Goal: Transaction & Acquisition: Purchase product/service

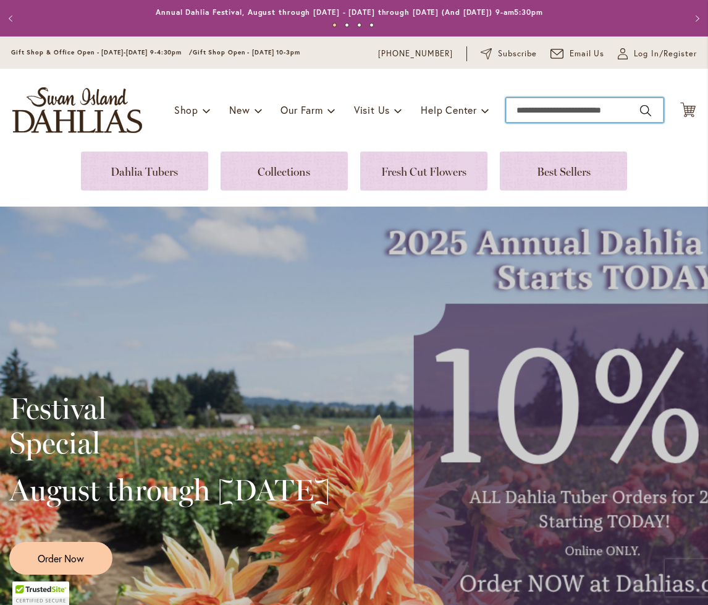
click at [552, 111] on input "Search" at bounding box center [585, 110] width 158 height 25
type input "******"
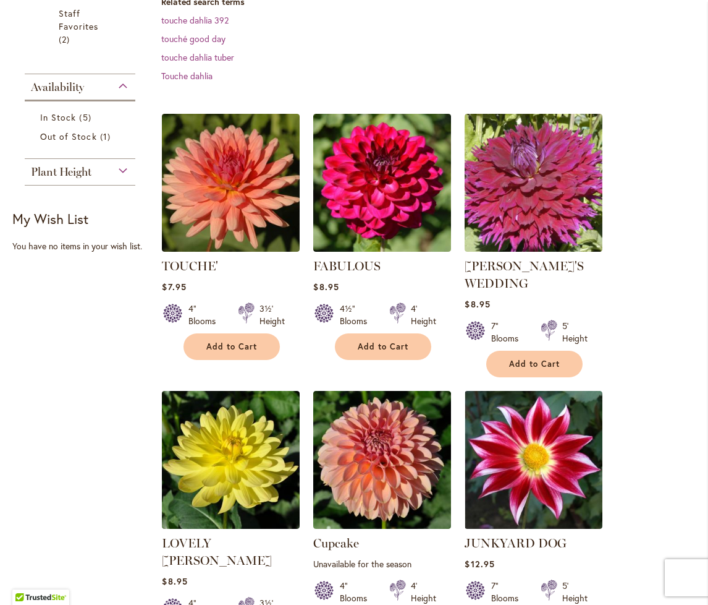
scroll to position [371, 0]
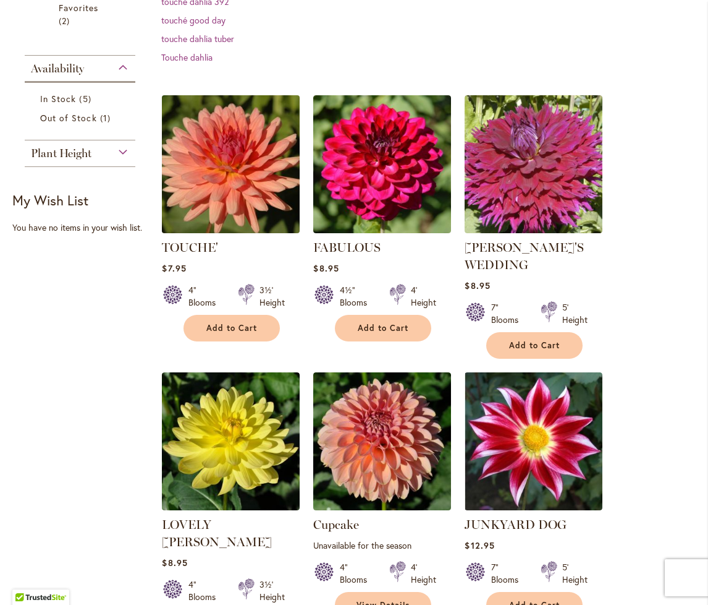
click at [226, 189] on img at bounding box center [231, 163] width 145 height 145
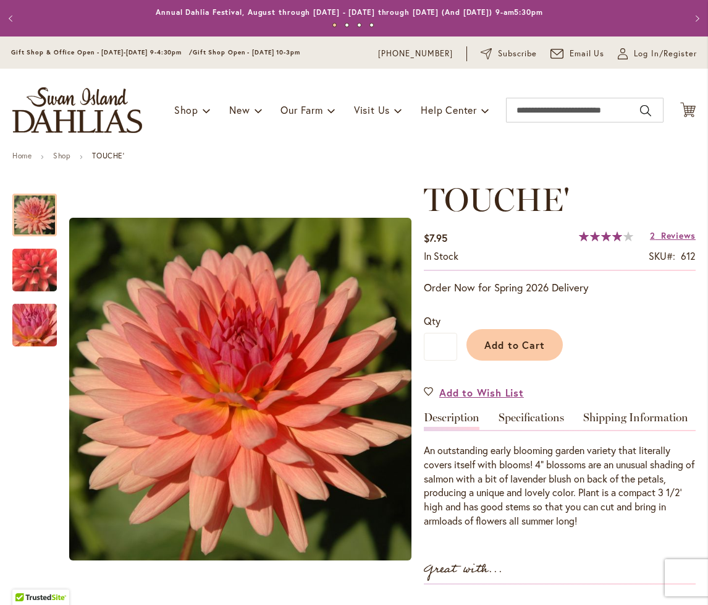
click at [41, 268] on img "TOUCHE'" at bounding box center [34, 270] width 89 height 82
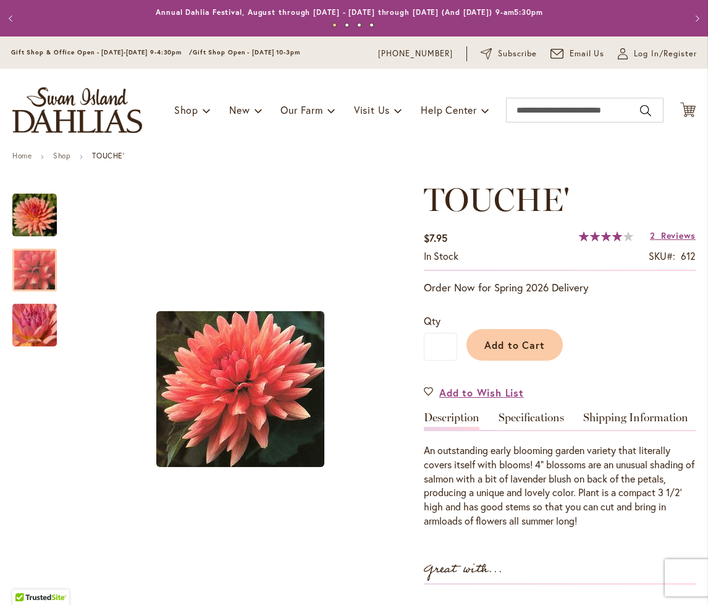
click at [36, 319] on img "TOUCHE'" at bounding box center [34, 325] width 89 height 67
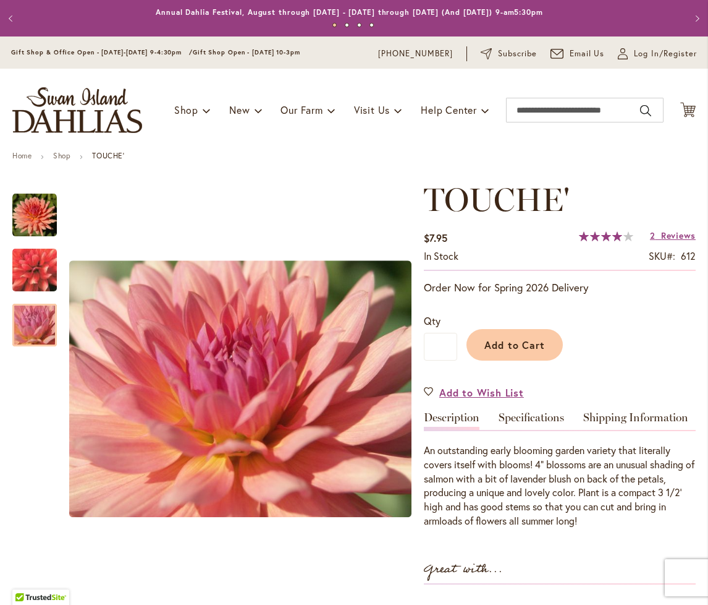
click at [23, 213] on img "TOUCHE'" at bounding box center [34, 215] width 45 height 45
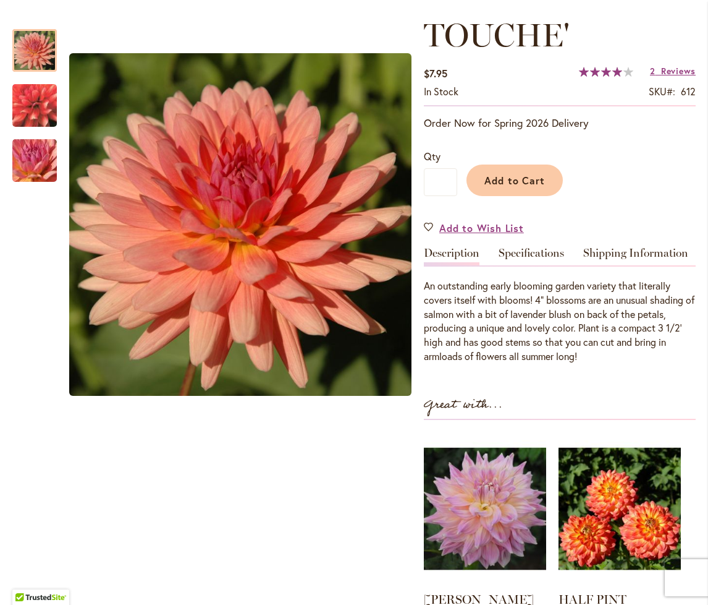
scroll to position [185, 0]
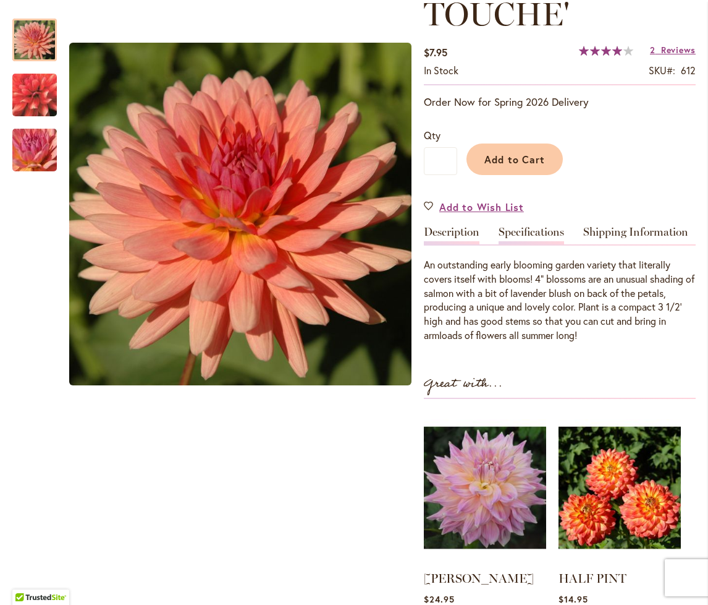
click at [524, 237] on link "Specifications" at bounding box center [532, 235] width 66 height 18
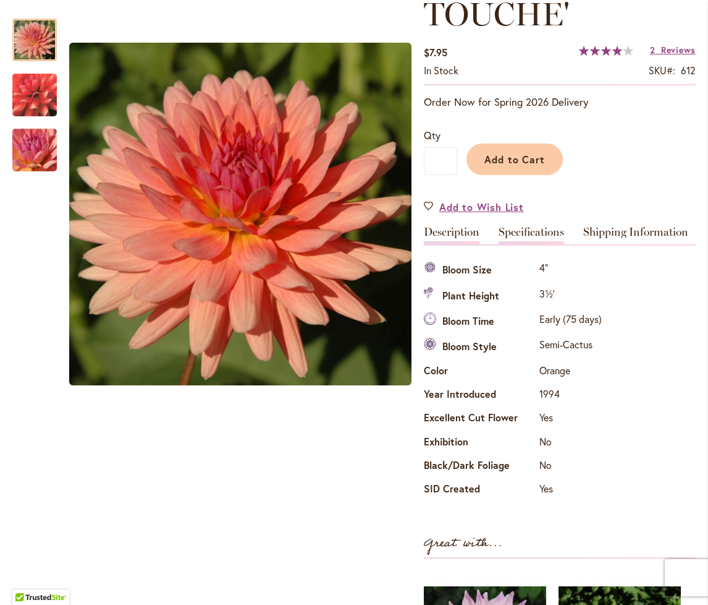
click at [448, 238] on link "Description" at bounding box center [452, 235] width 56 height 18
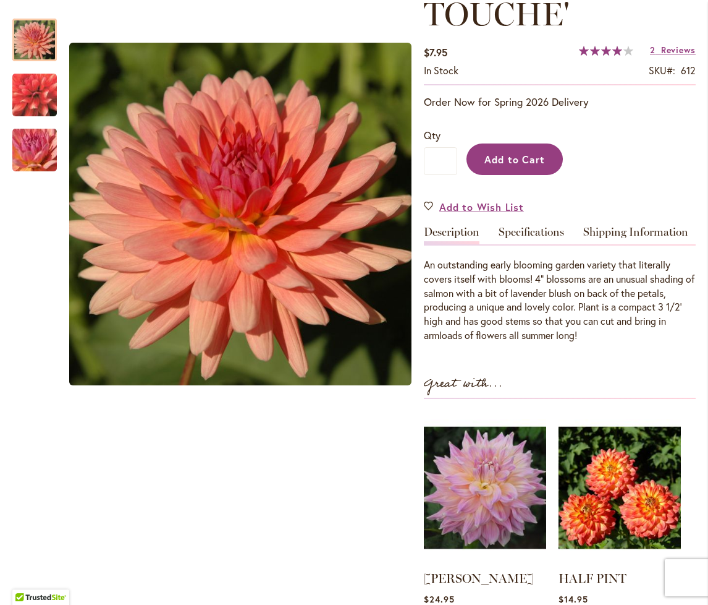
click at [498, 159] on span "Add to Cart" at bounding box center [515, 159] width 61 height 13
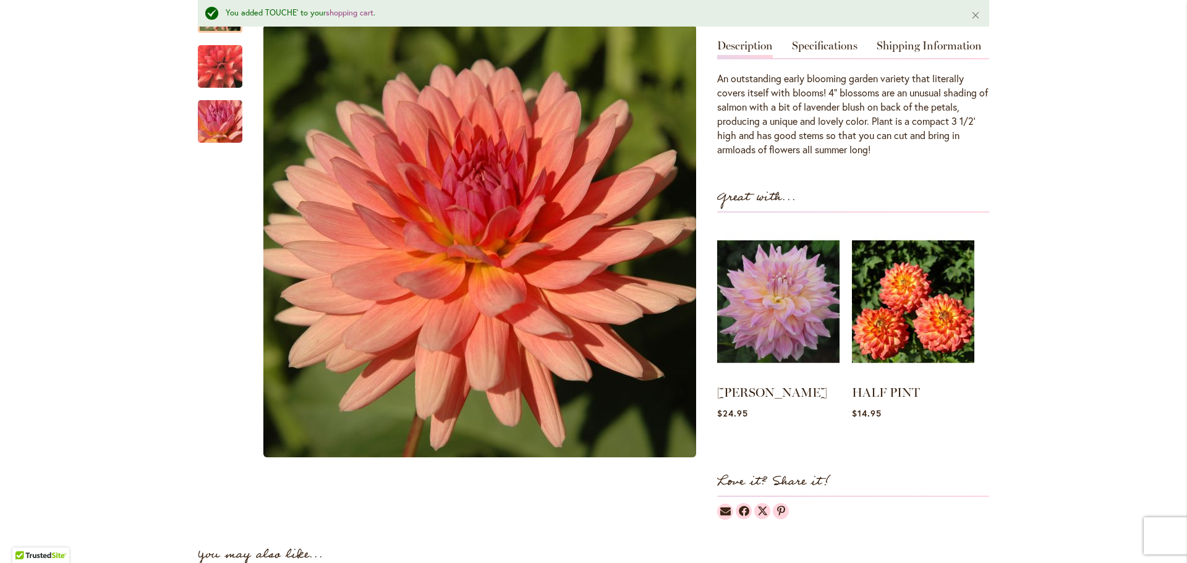
scroll to position [0, 0]
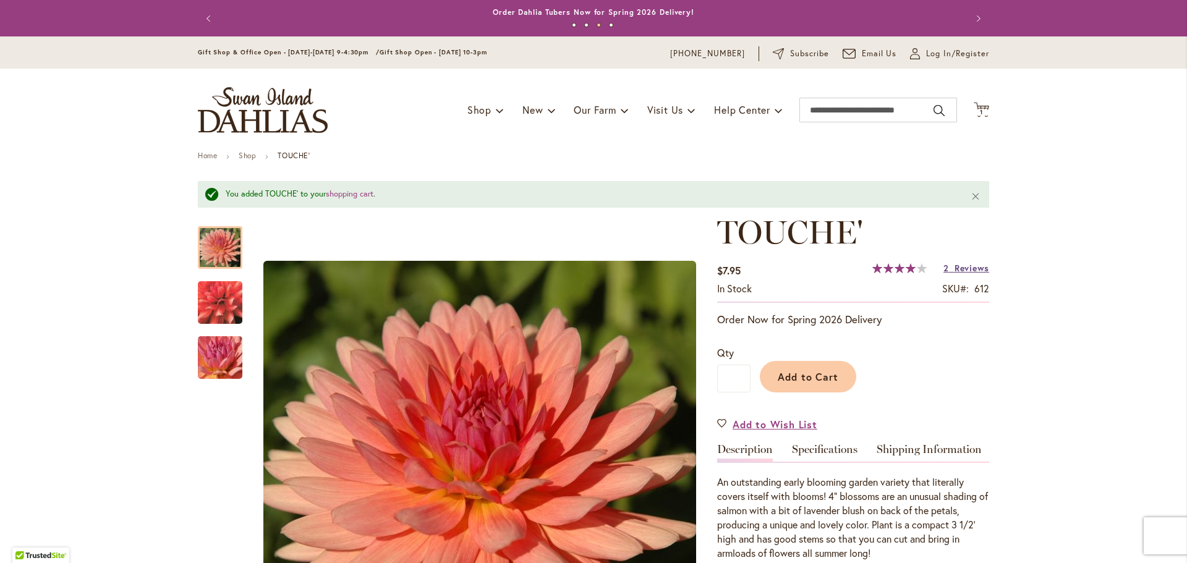
click at [708, 271] on span "Reviews" at bounding box center [971, 268] width 35 height 12
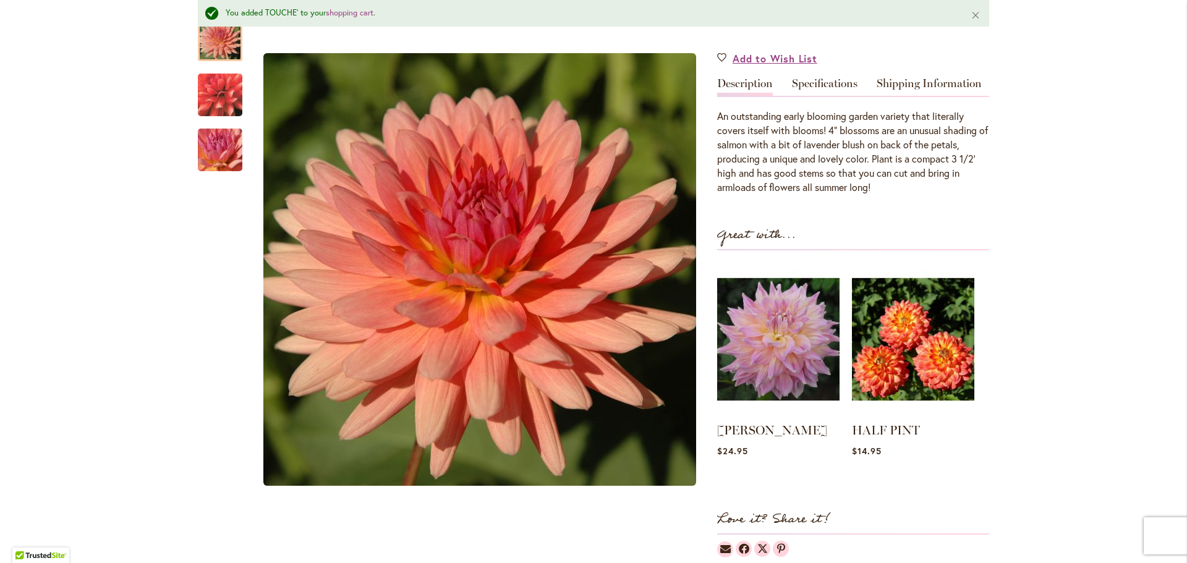
scroll to position [321, 0]
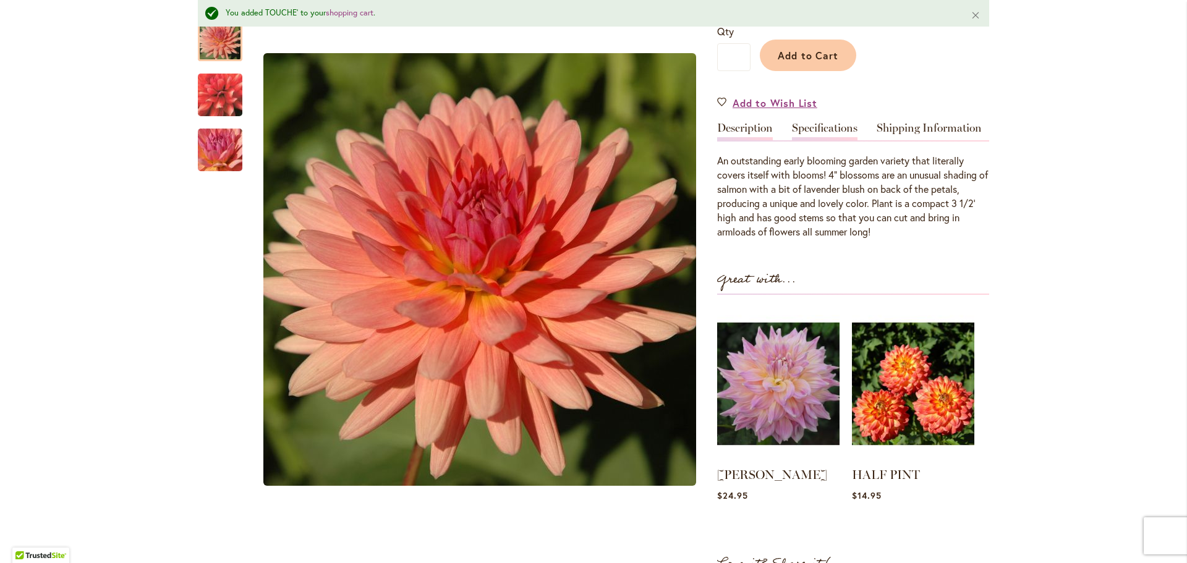
click at [708, 127] on link "Specifications" at bounding box center [825, 131] width 66 height 18
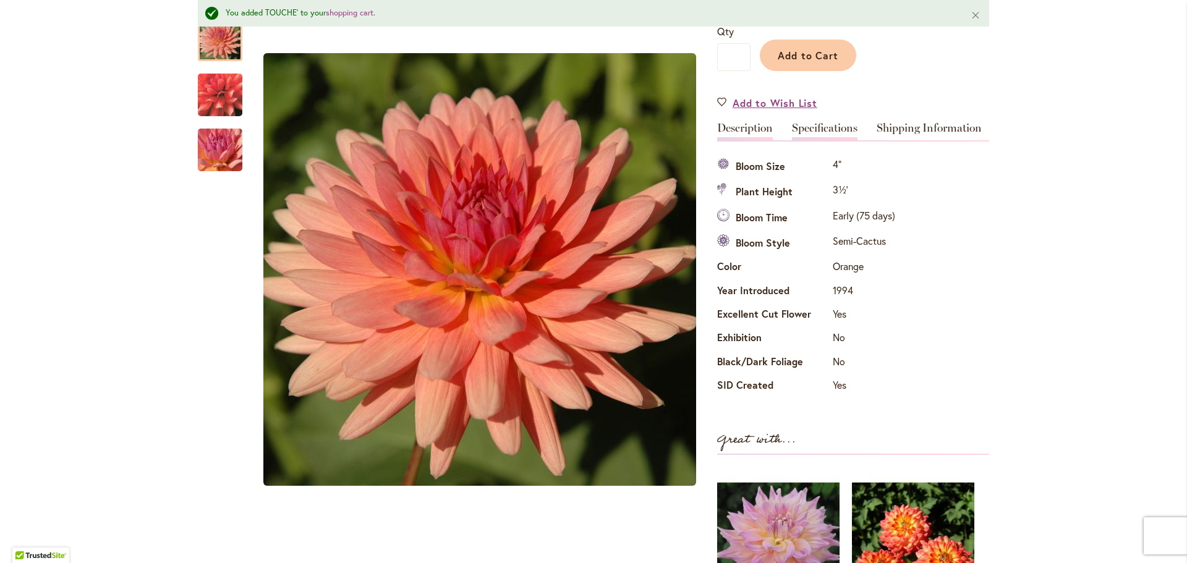
click at [708, 129] on div "Description" at bounding box center [749, 131] width 64 height 18
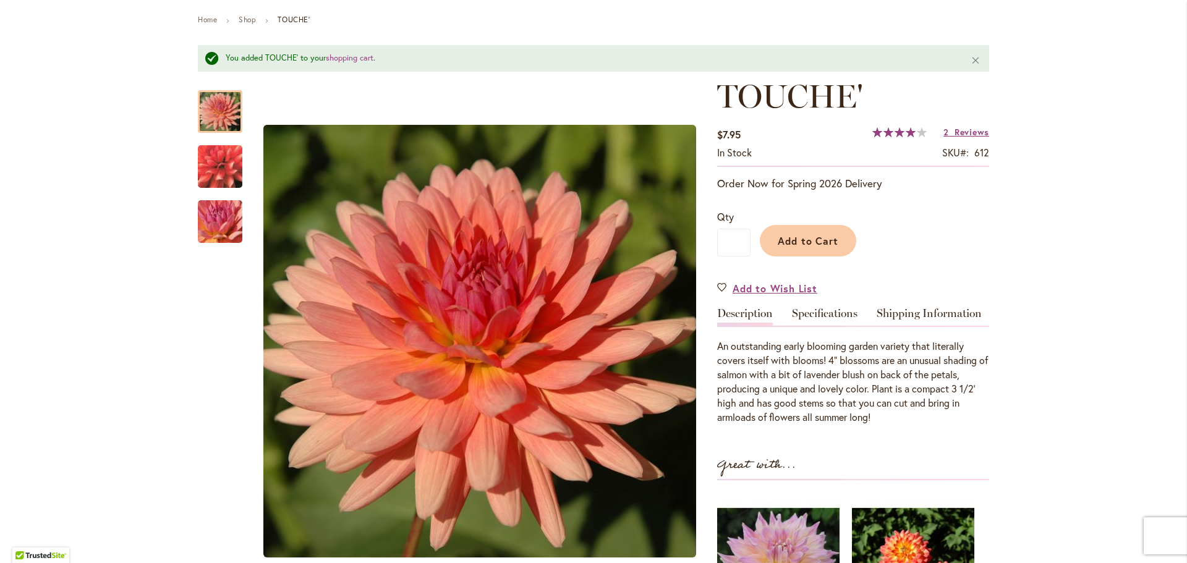
scroll to position [0, 0]
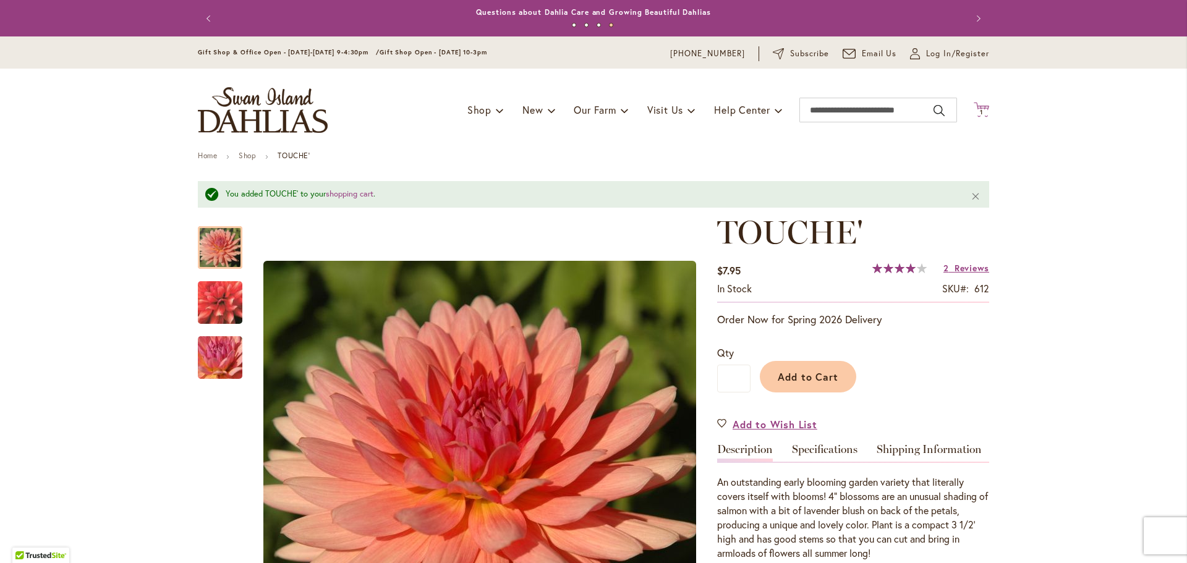
click at [708, 111] on span "1" at bounding box center [981, 112] width 3 height 8
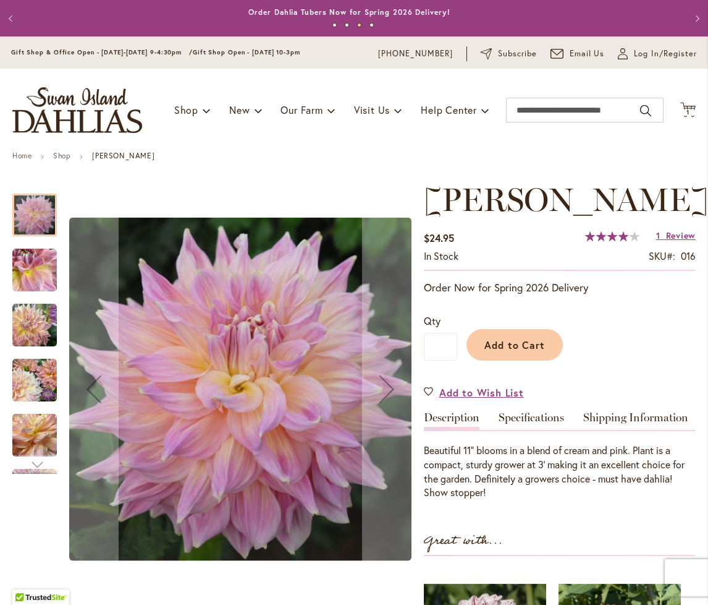
click at [20, 269] on img "Mingus Philip Sr" at bounding box center [34, 270] width 45 height 45
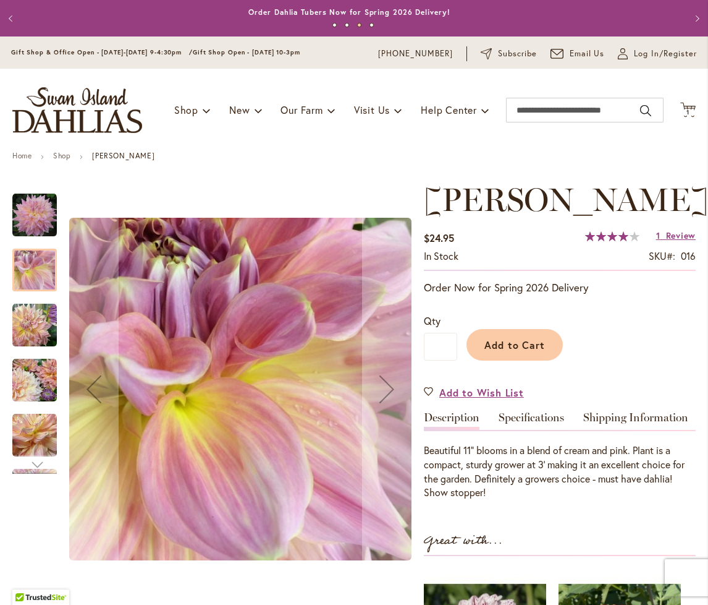
click at [27, 328] on img "Mingus Philip Sr" at bounding box center [34, 325] width 45 height 45
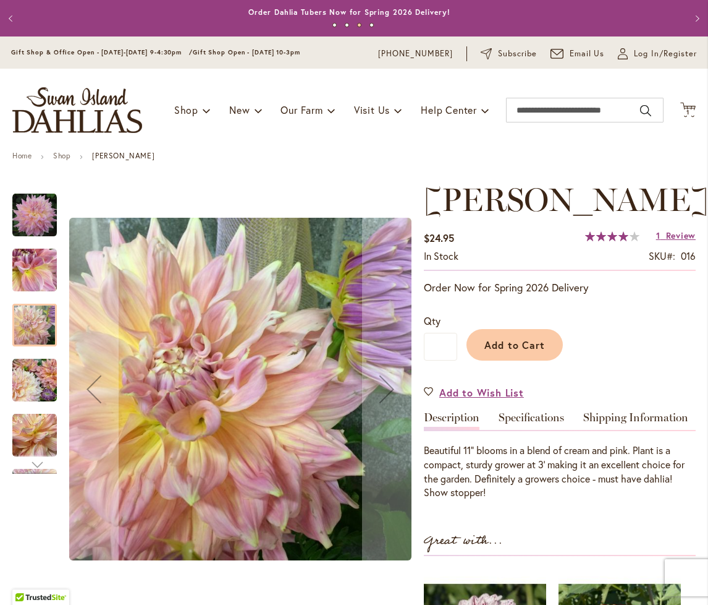
click at [41, 368] on img "Mingus Philip Sr" at bounding box center [34, 380] width 45 height 45
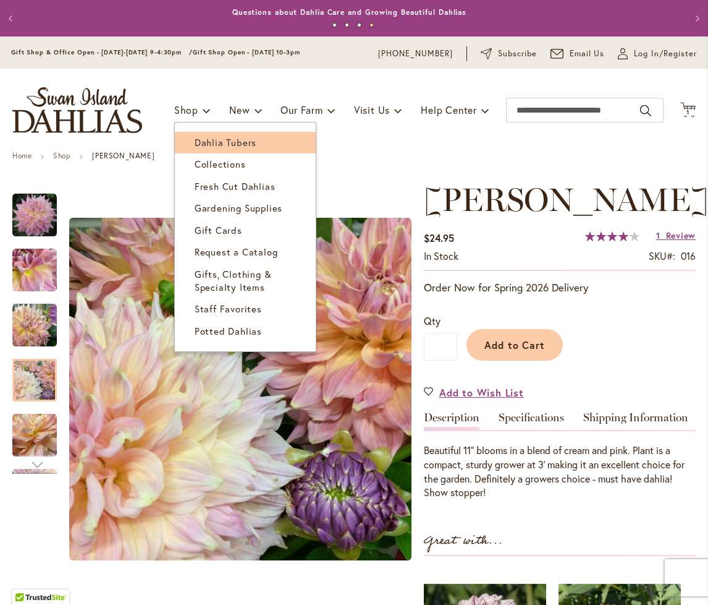
click at [195, 138] on span "Dahlia Tubers" at bounding box center [226, 142] width 62 height 12
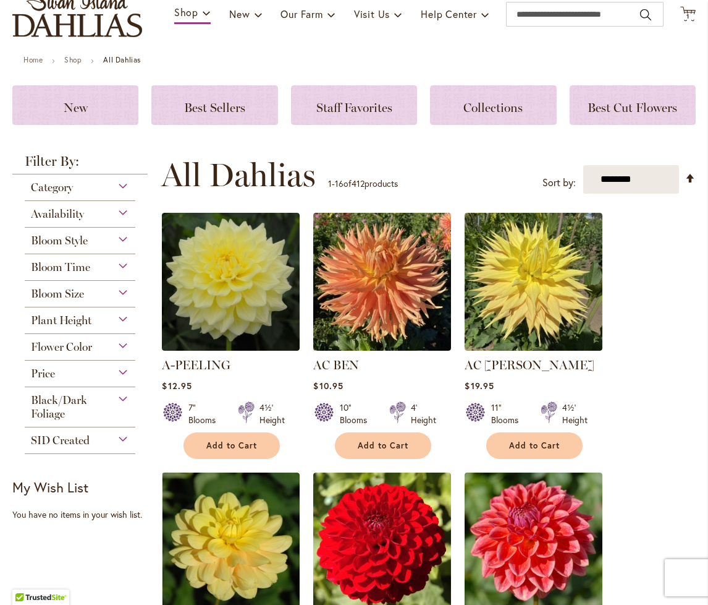
scroll to position [124, 0]
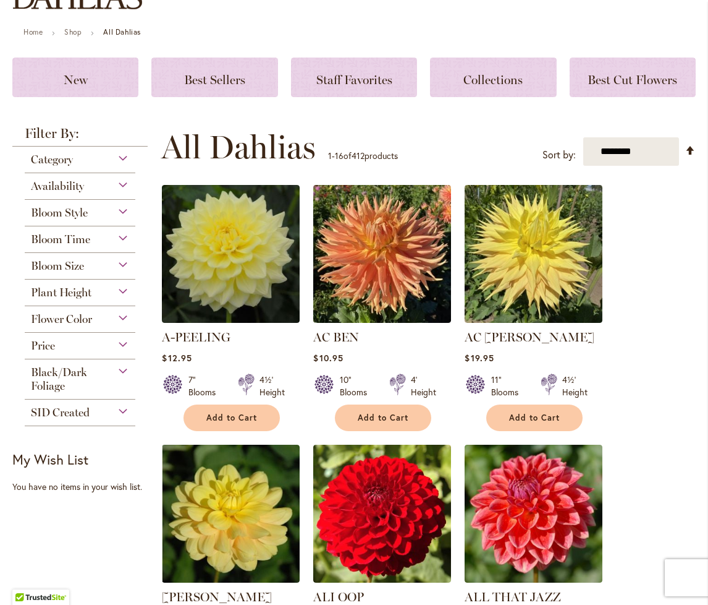
click at [121, 318] on div "Flower Color" at bounding box center [80, 316] width 111 height 20
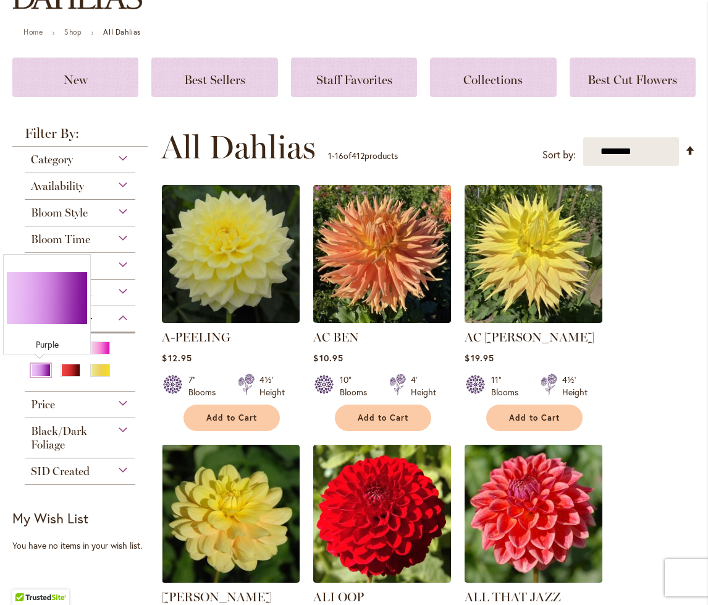
click at [43, 368] on div "Purple" at bounding box center [41, 369] width 20 height 13
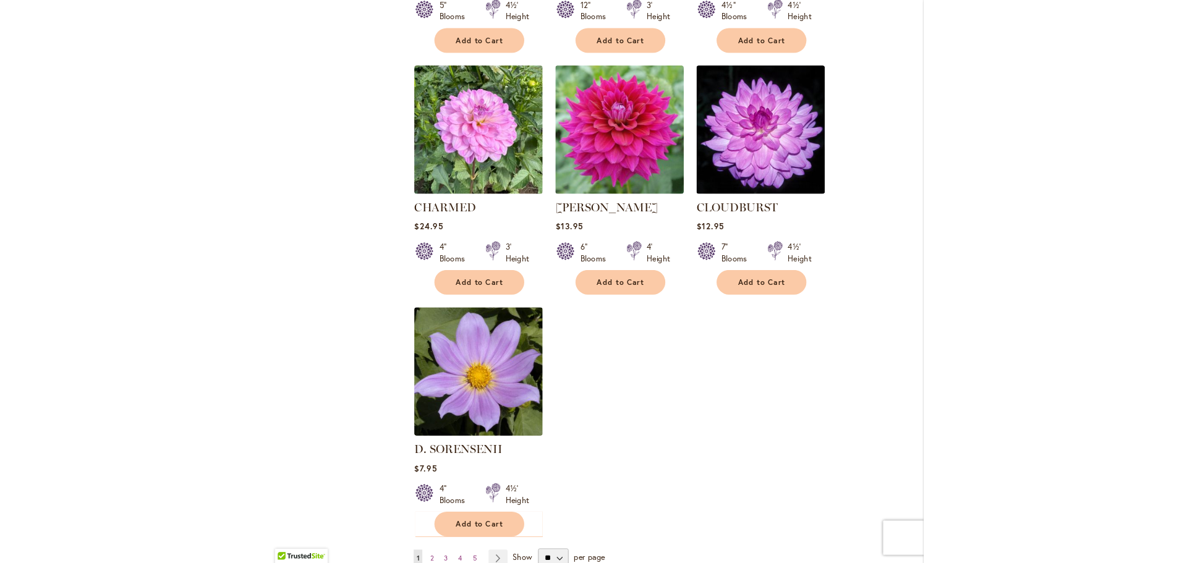
scroll to position [1422, 0]
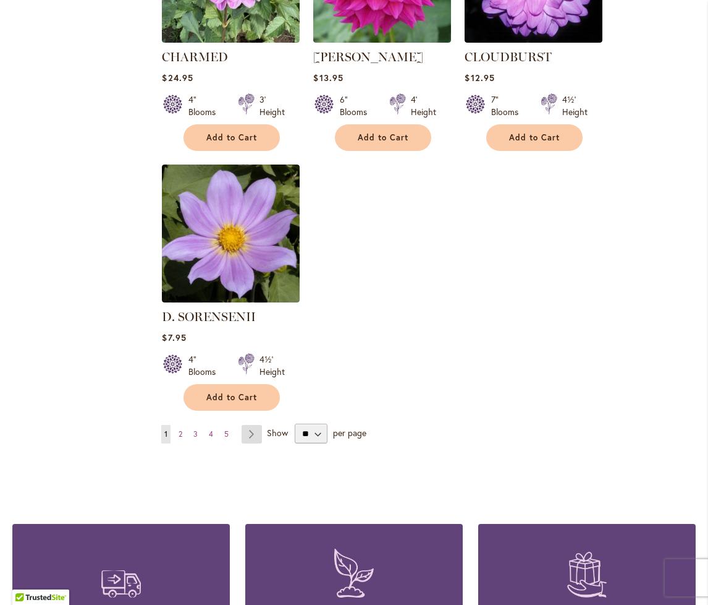
click at [252, 431] on link "Page Next" at bounding box center [252, 434] width 20 height 19
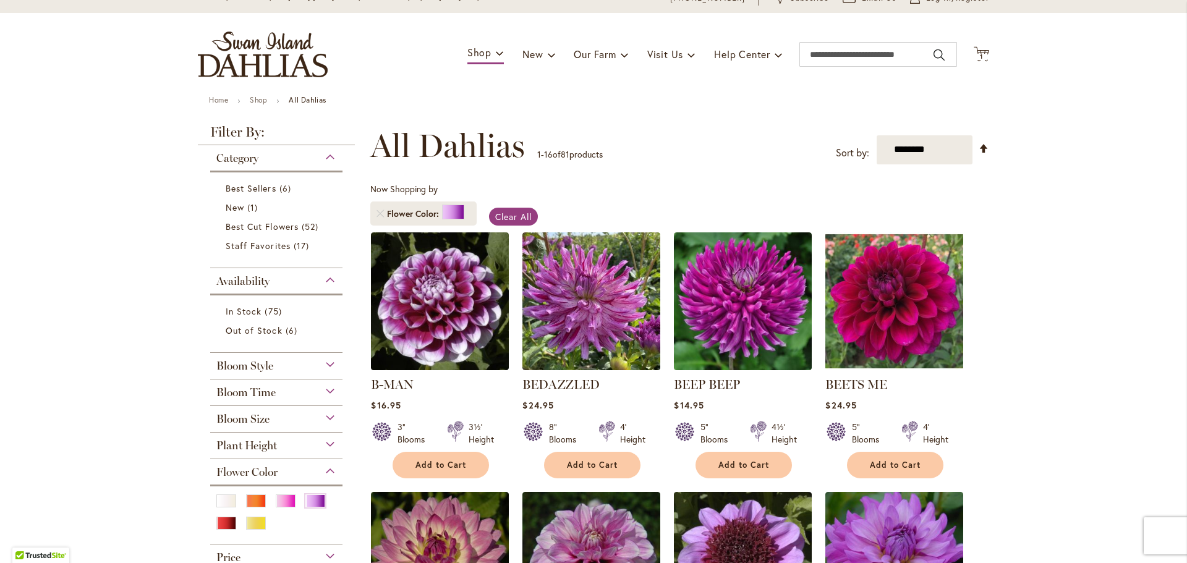
scroll to position [0, 0]
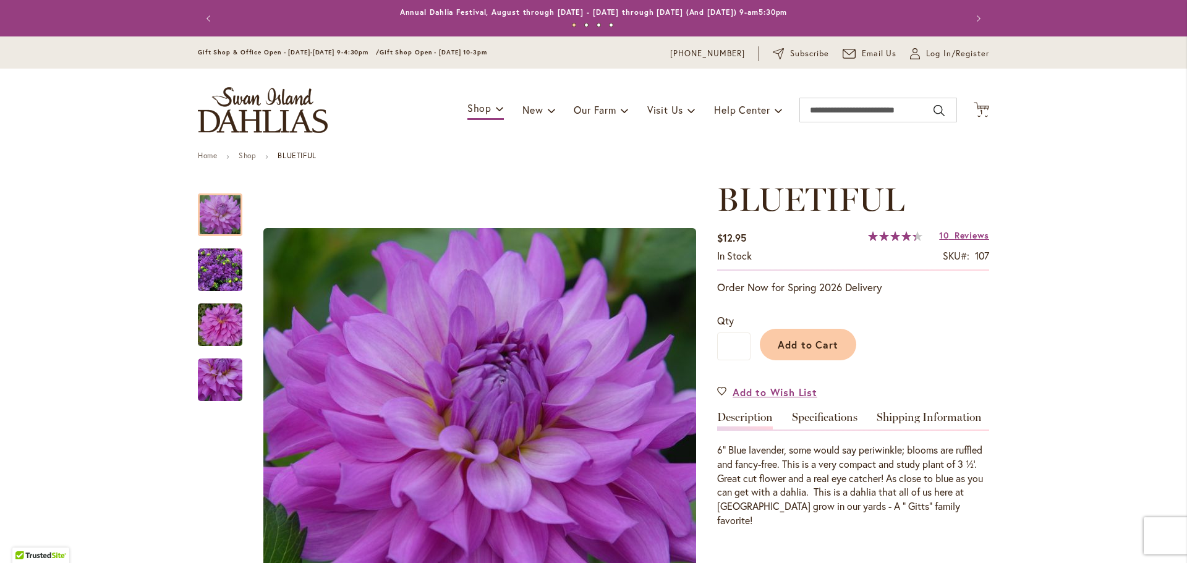
click at [205, 263] on img "Bluetiful" at bounding box center [220, 270] width 45 height 45
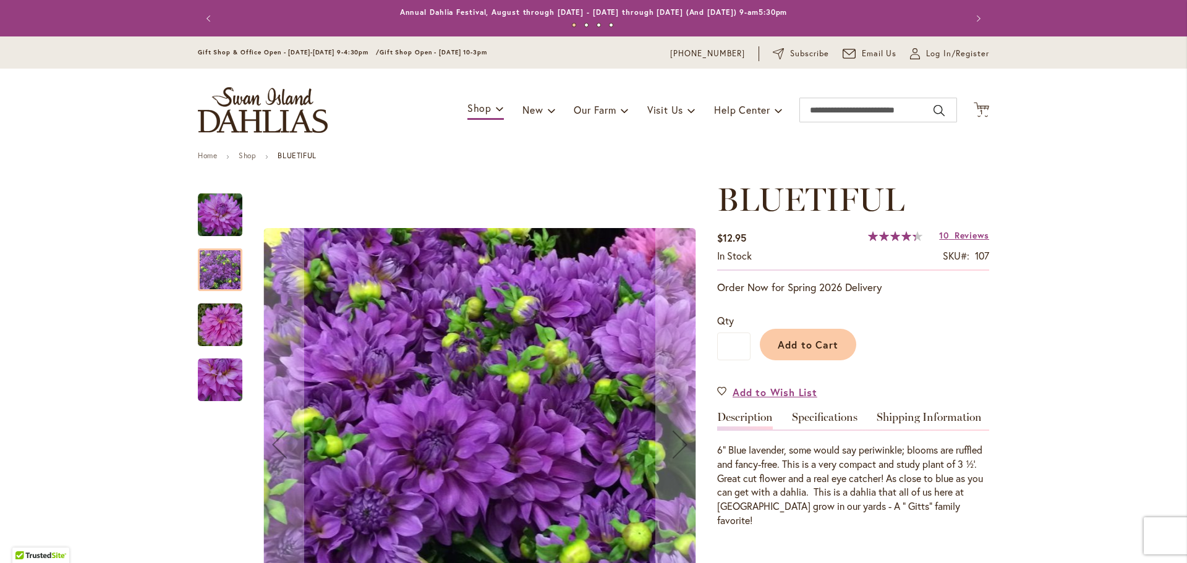
click at [204, 328] on img "Bluetiful" at bounding box center [220, 324] width 89 height 59
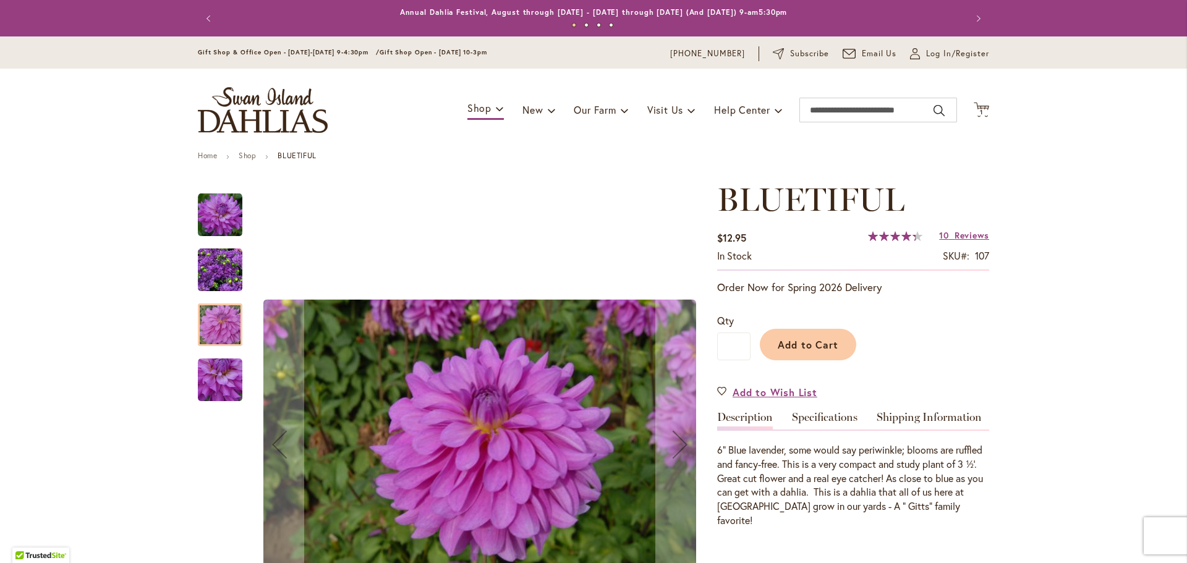
click at [205, 367] on img "Bluetiful" at bounding box center [220, 380] width 45 height 45
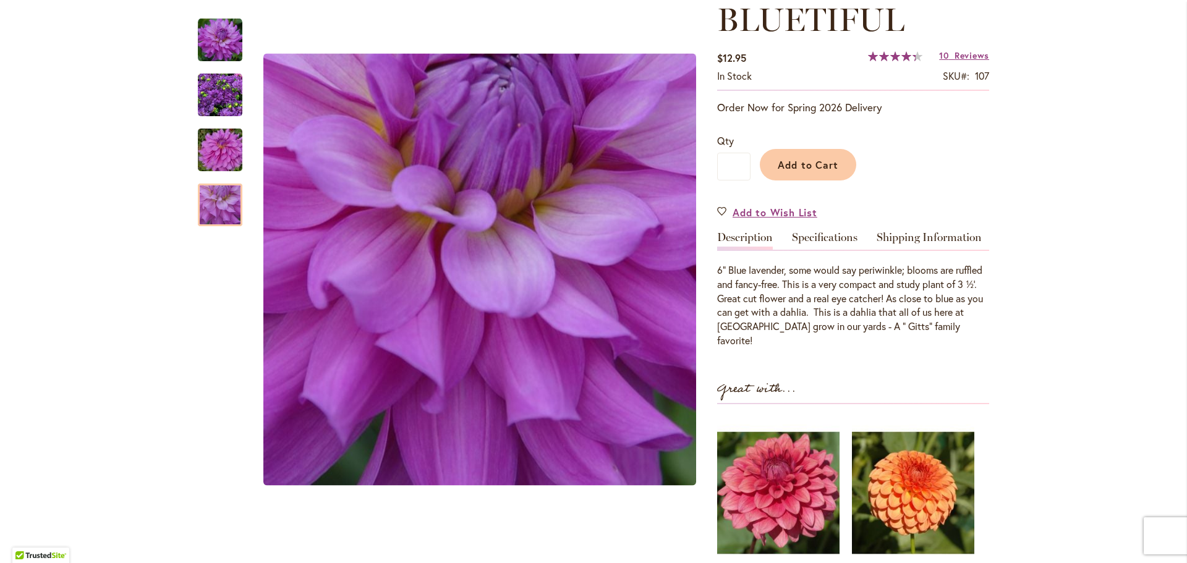
scroll to position [185, 0]
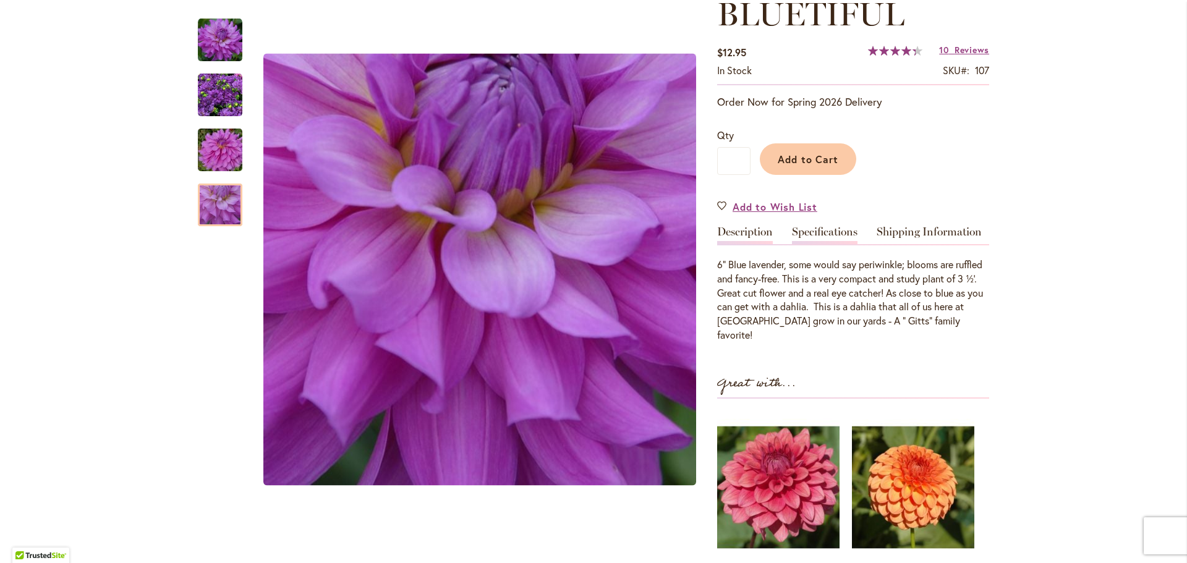
click at [708, 231] on link "Specifications" at bounding box center [825, 235] width 66 height 18
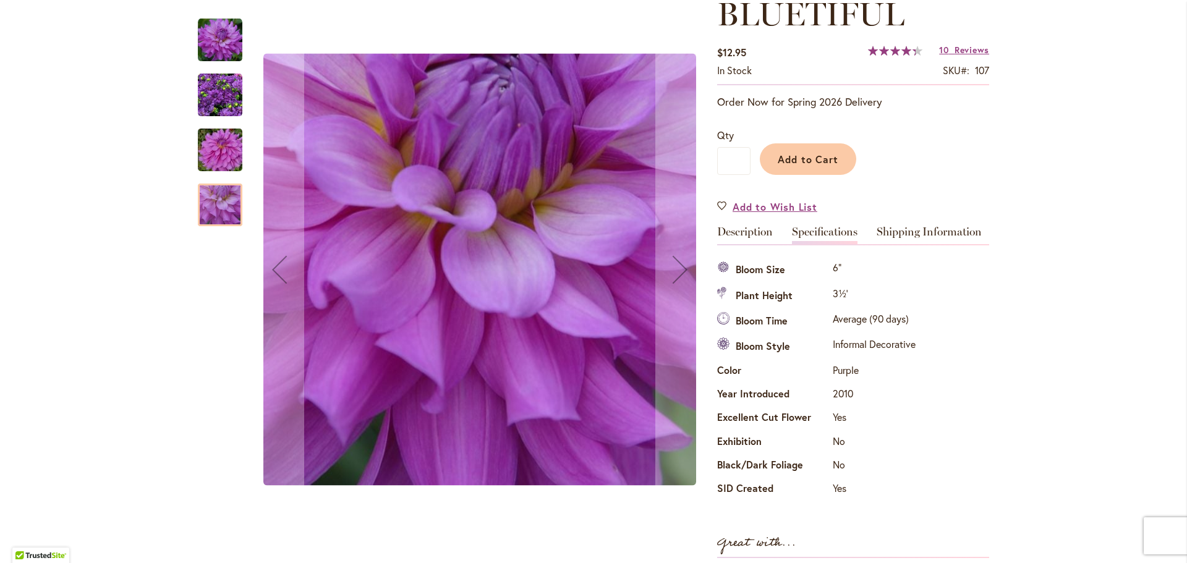
click at [227, 93] on img "Bluetiful" at bounding box center [220, 95] width 45 height 45
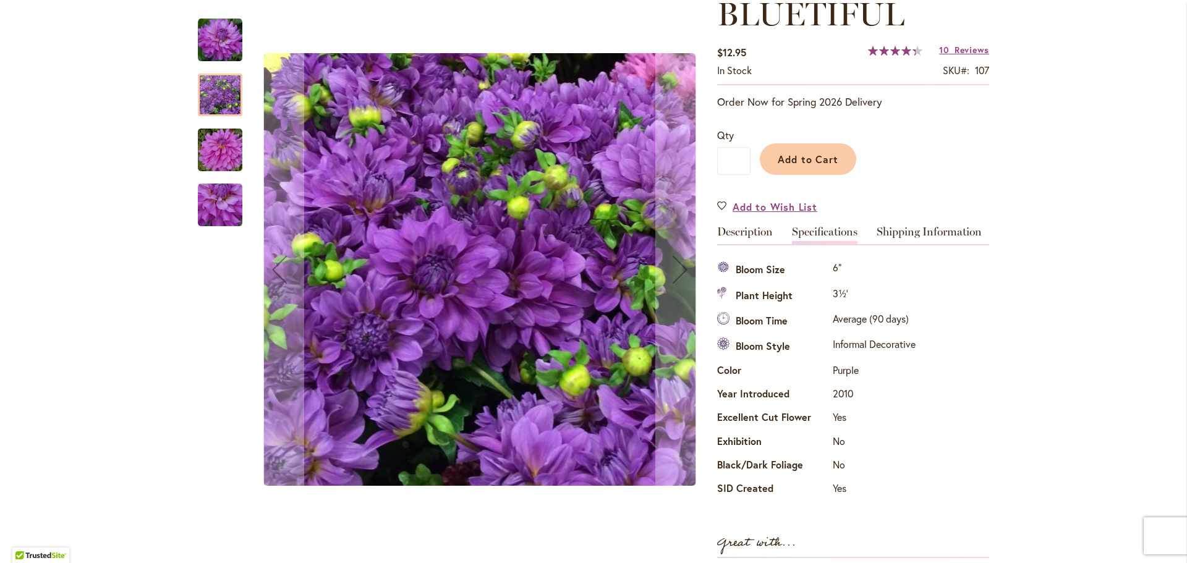
click at [219, 151] on img "Bluetiful" at bounding box center [220, 150] width 89 height 59
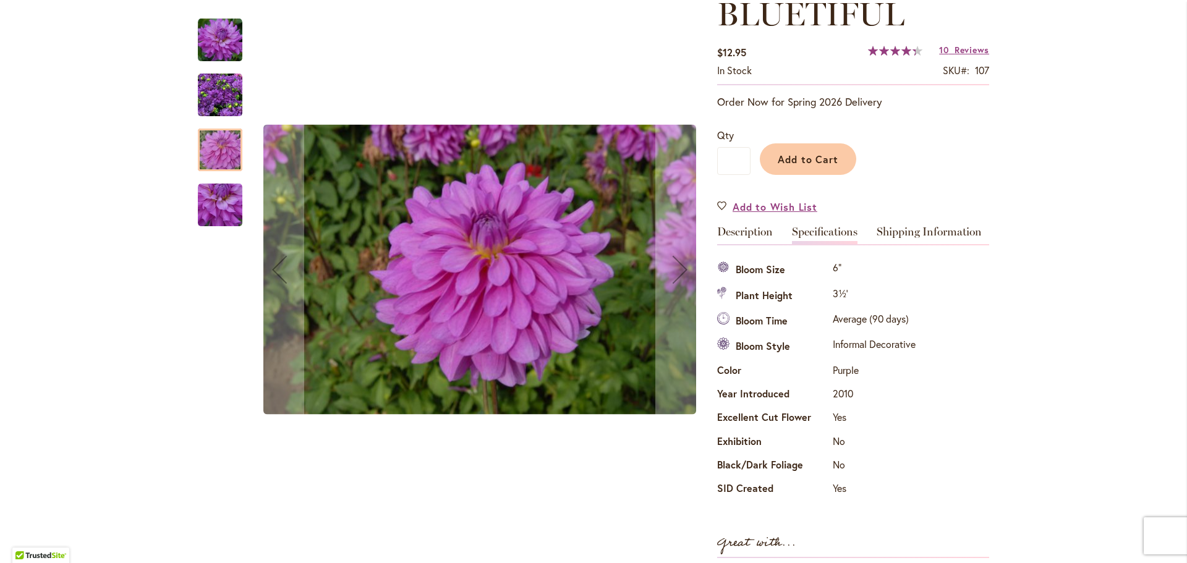
click at [211, 194] on img "Bluetiful" at bounding box center [220, 205] width 45 height 45
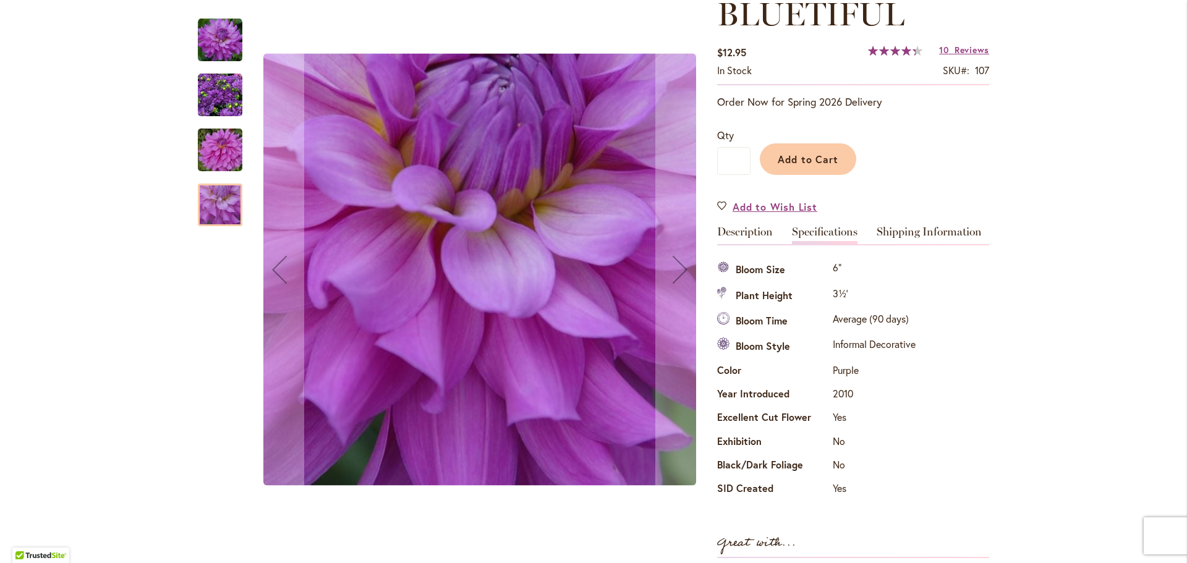
click at [206, 45] on img "Bluetiful" at bounding box center [220, 40] width 45 height 45
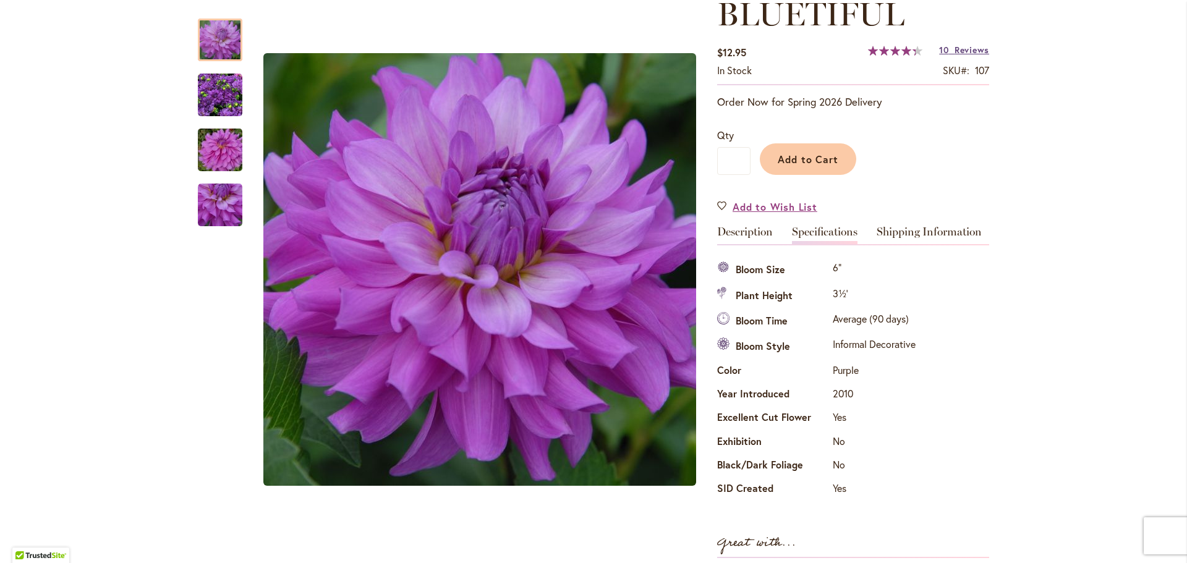
click at [708, 49] on span "Reviews" at bounding box center [971, 50] width 35 height 12
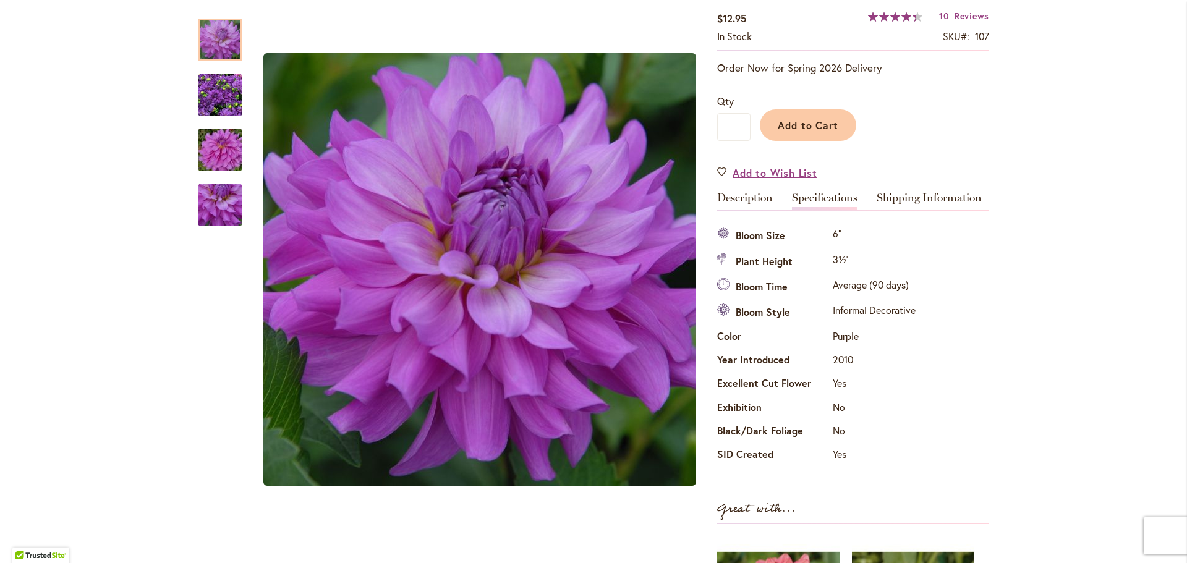
scroll to position [0, 0]
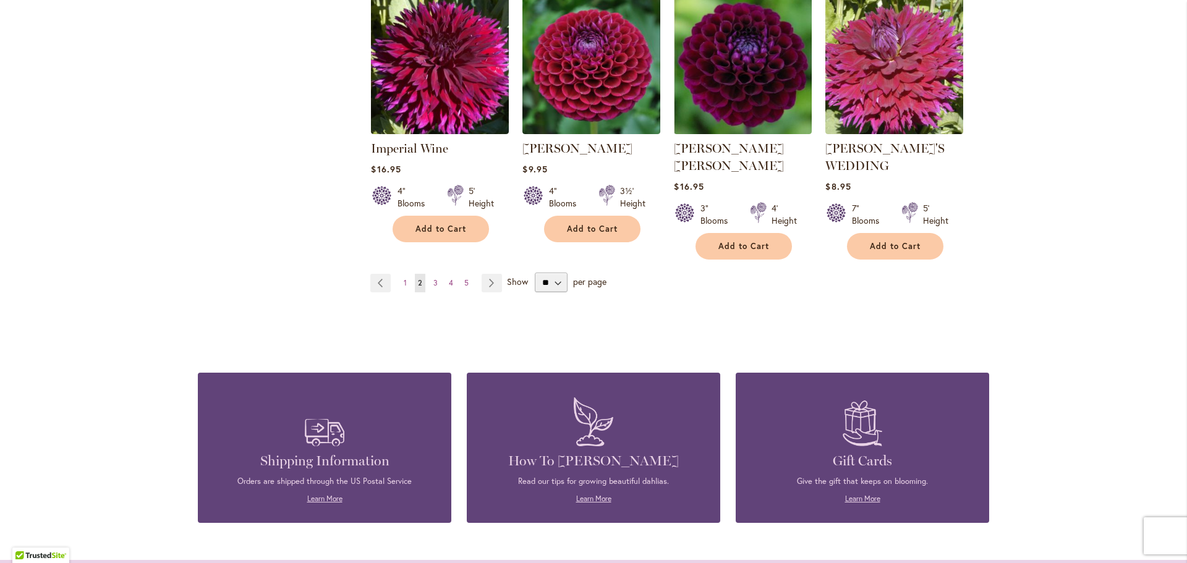
scroll to position [1113, 0]
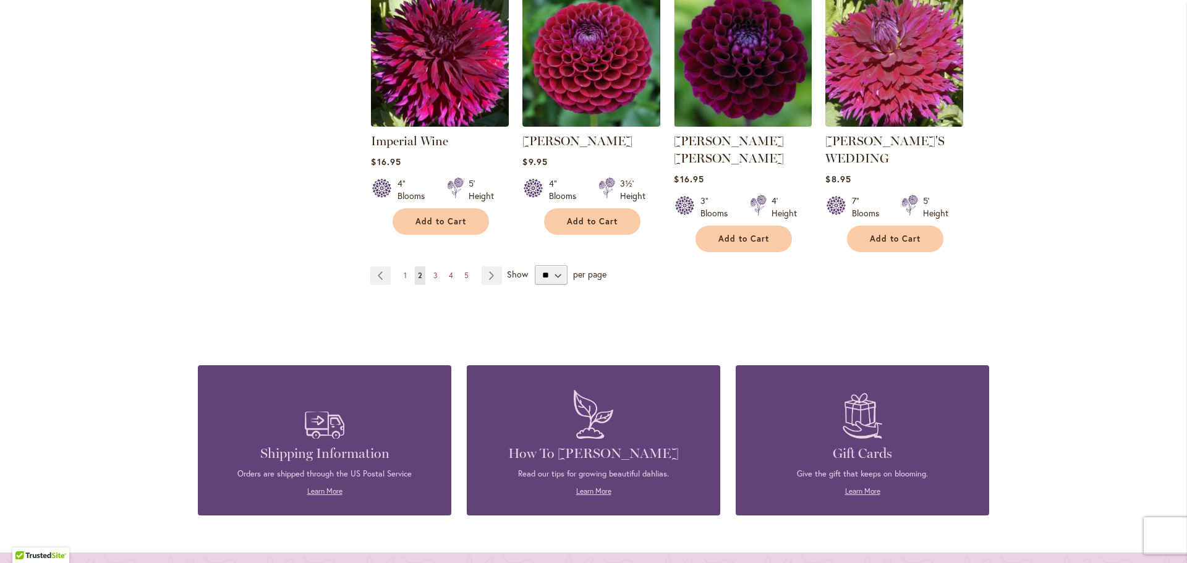
click at [514, 268] on span "Show" at bounding box center [517, 274] width 21 height 12
click at [535, 265] on select "** ** ** **" at bounding box center [551, 275] width 33 height 20
click at [487, 266] on link "Page Next" at bounding box center [492, 275] width 20 height 19
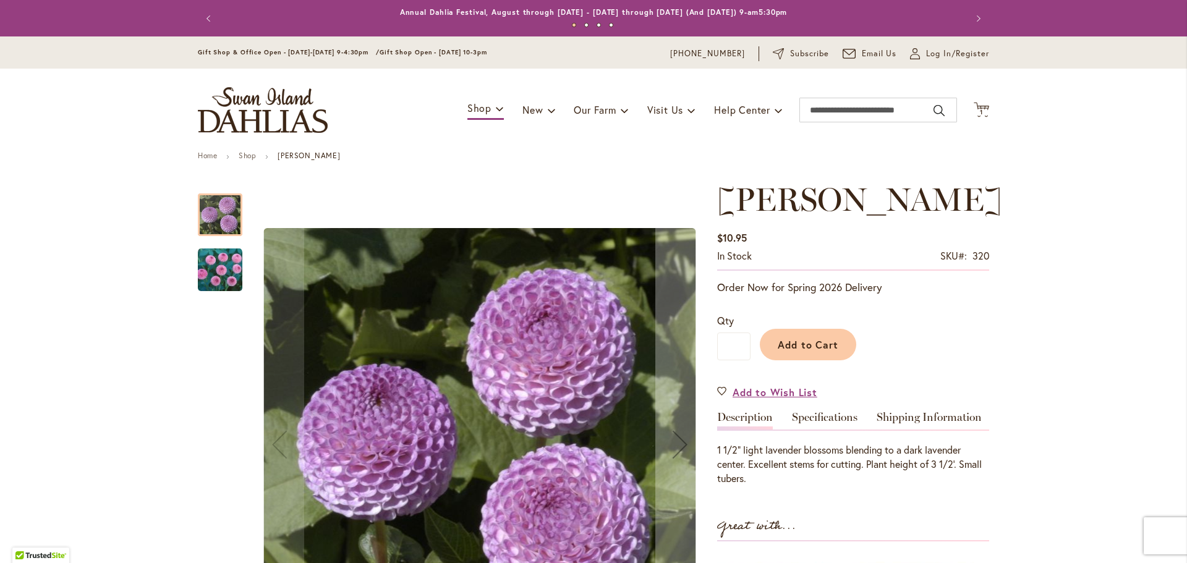
click at [213, 265] on img "FRANK HOLMES" at bounding box center [220, 270] width 45 height 45
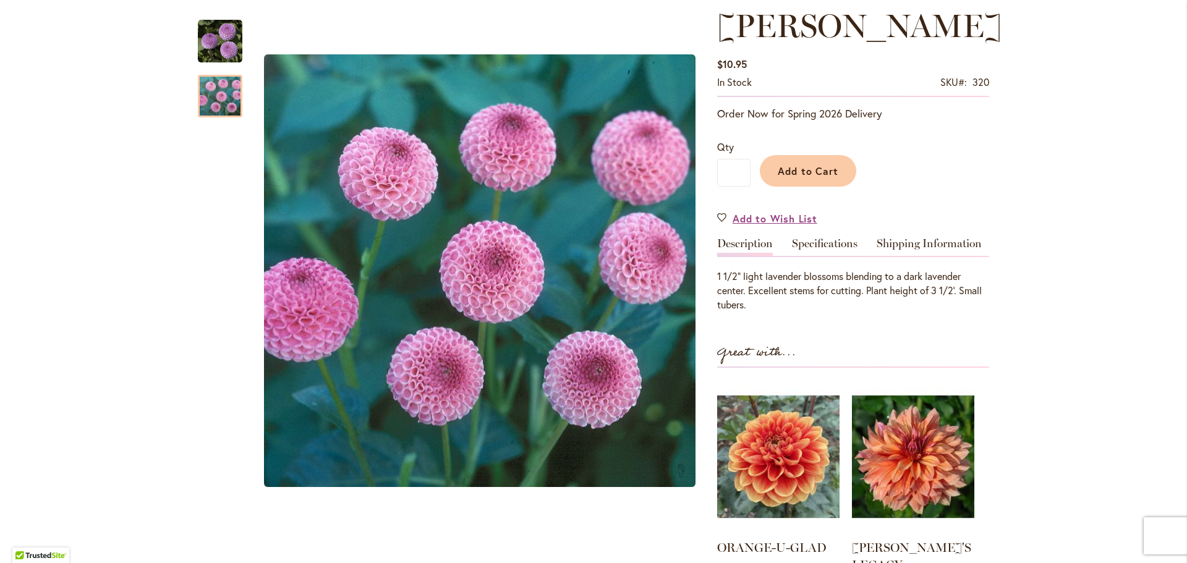
scroll to position [185, 0]
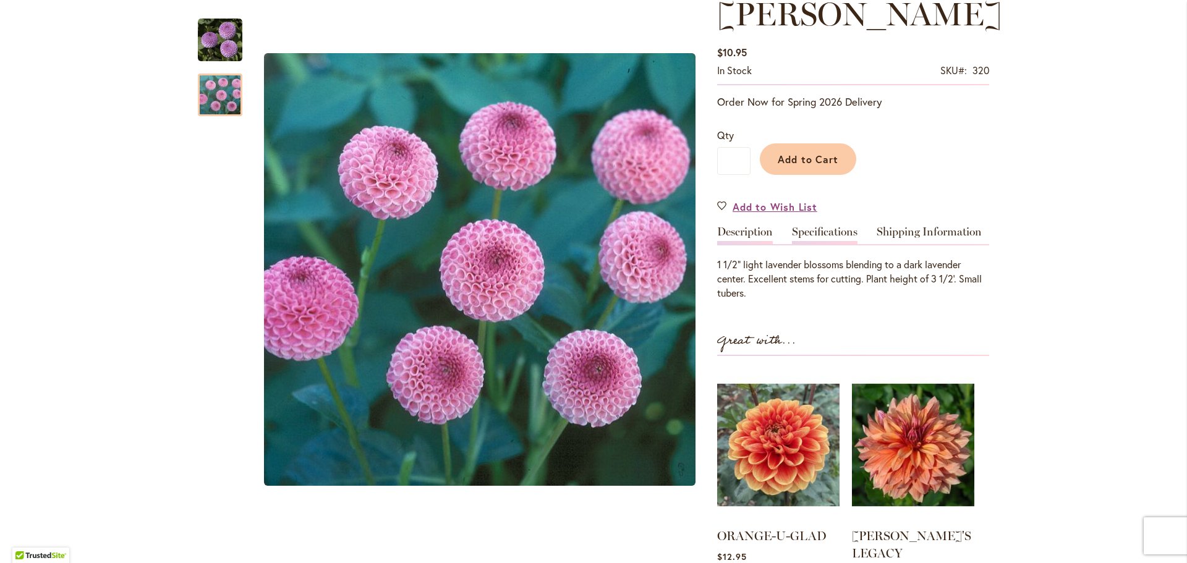
click at [792, 230] on link "Specifications" at bounding box center [825, 235] width 66 height 18
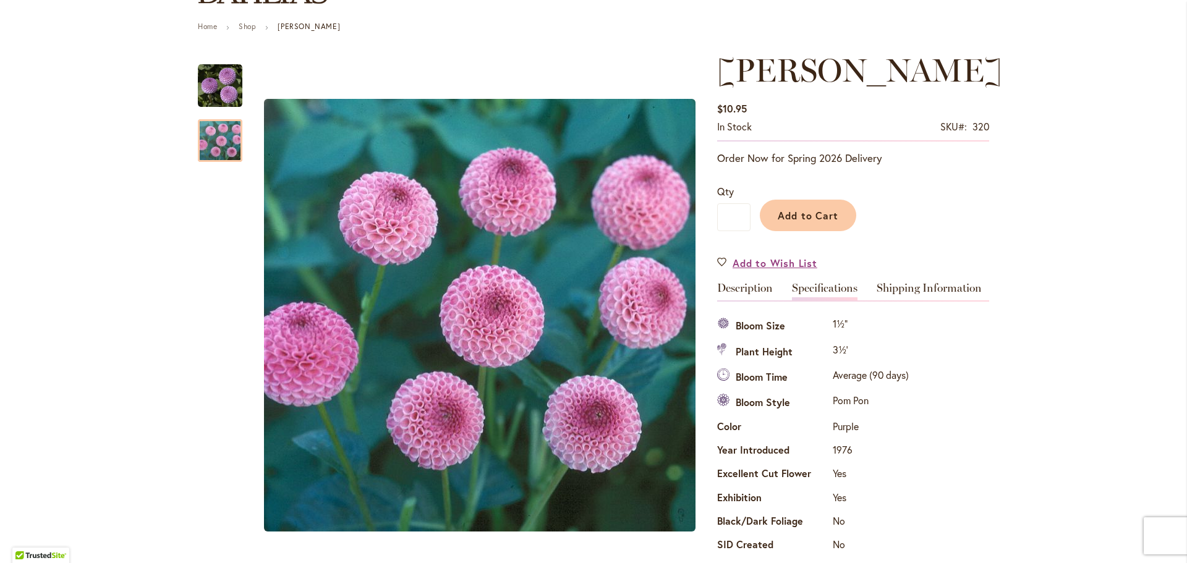
scroll to position [62, 0]
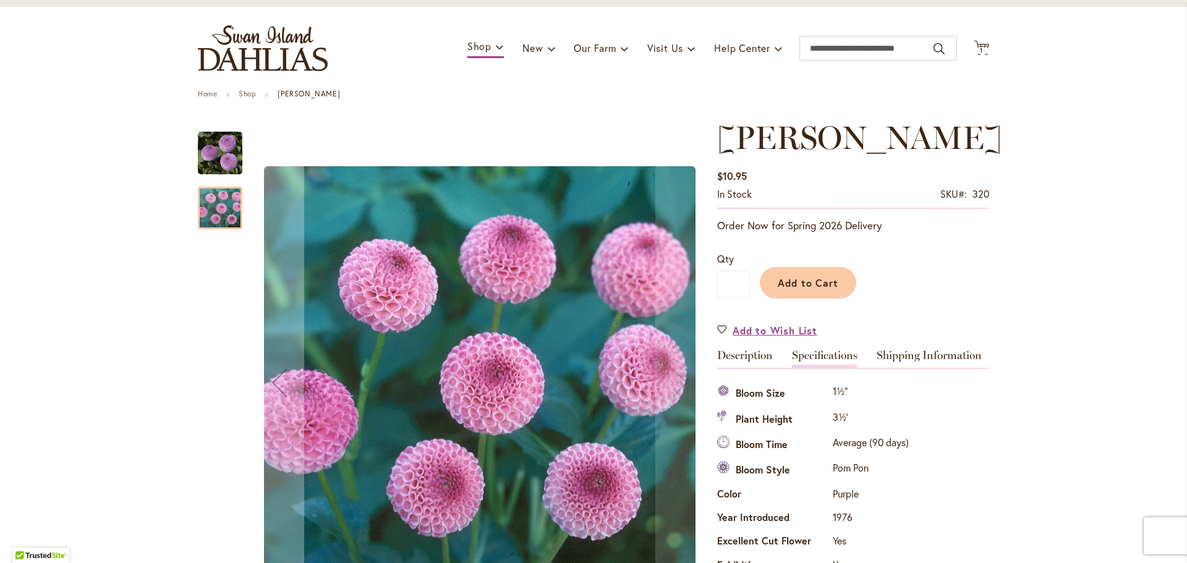
click at [208, 163] on img "FRANK HOLMES" at bounding box center [220, 153] width 45 height 45
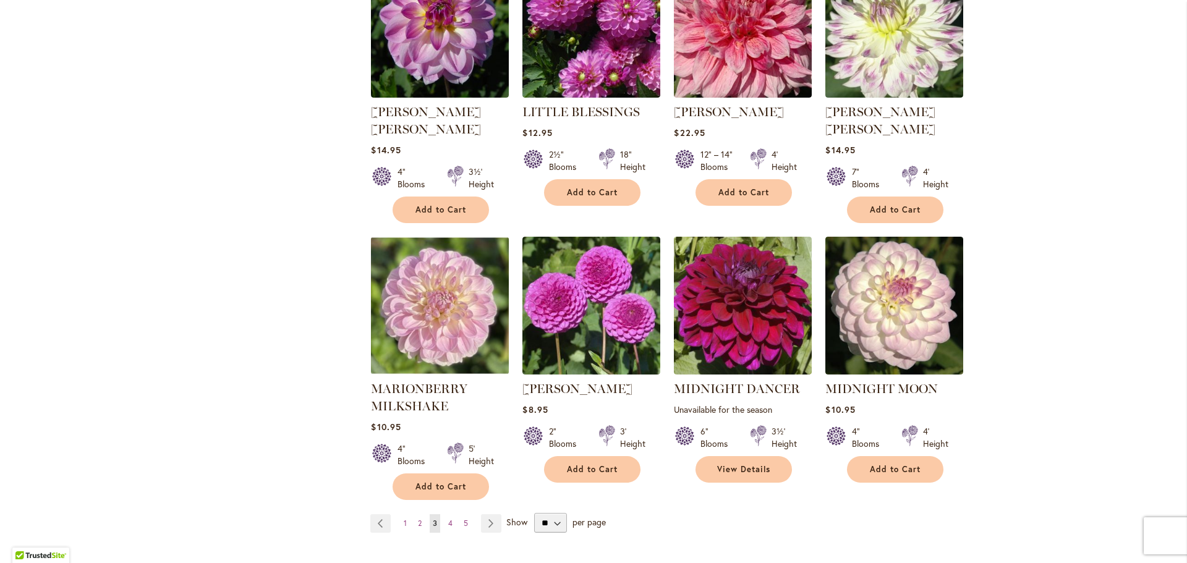
scroll to position [865, 0]
click at [487, 514] on link "Page Next" at bounding box center [491, 523] width 20 height 19
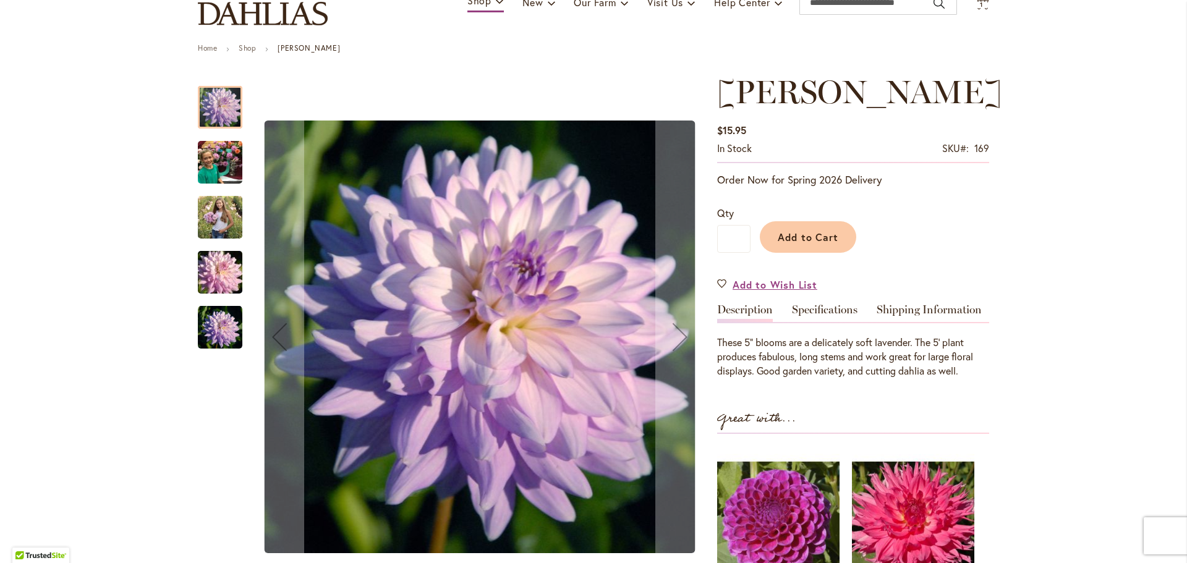
scroll to position [124, 0]
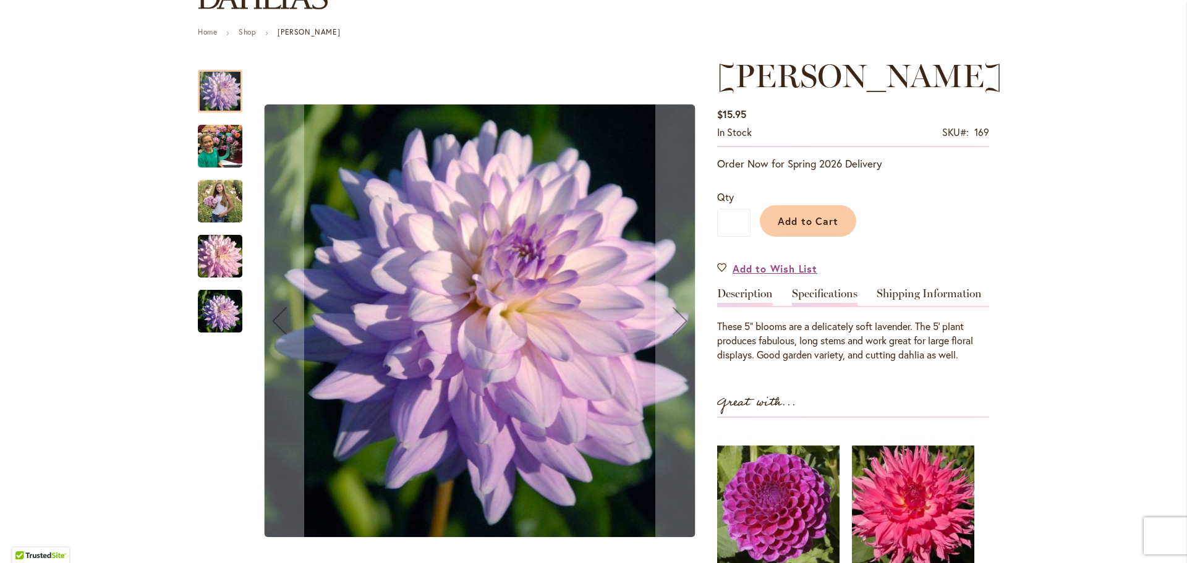
click at [833, 294] on link "Specifications" at bounding box center [825, 297] width 66 height 18
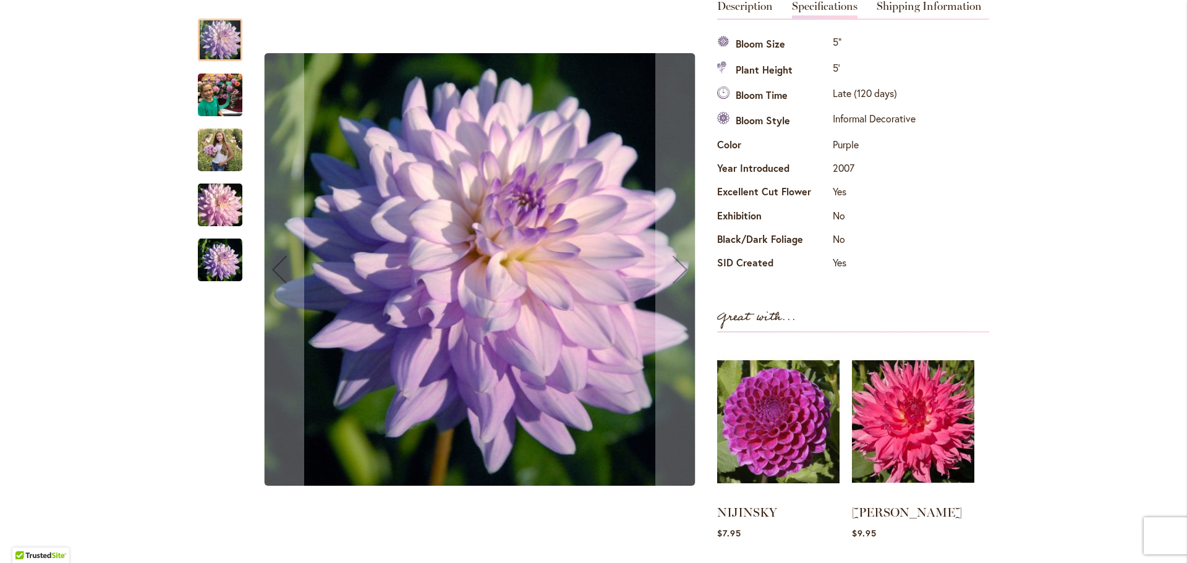
click at [213, 153] on img "JORDAN NICOLE" at bounding box center [220, 150] width 45 height 56
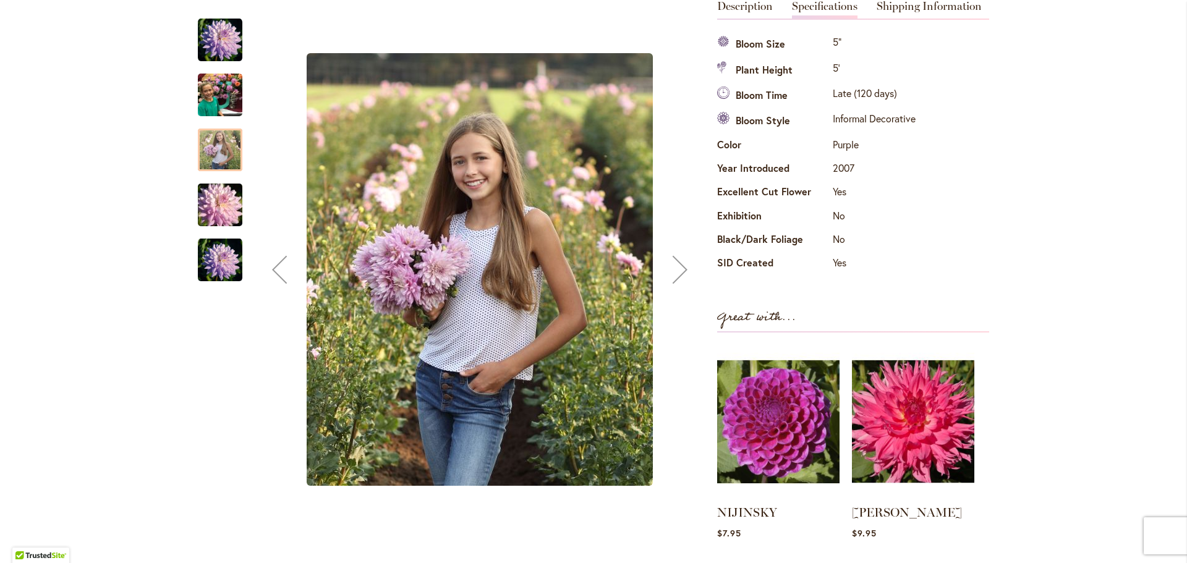
click at [213, 201] on img "JORDAN NICOLE" at bounding box center [220, 205] width 89 height 59
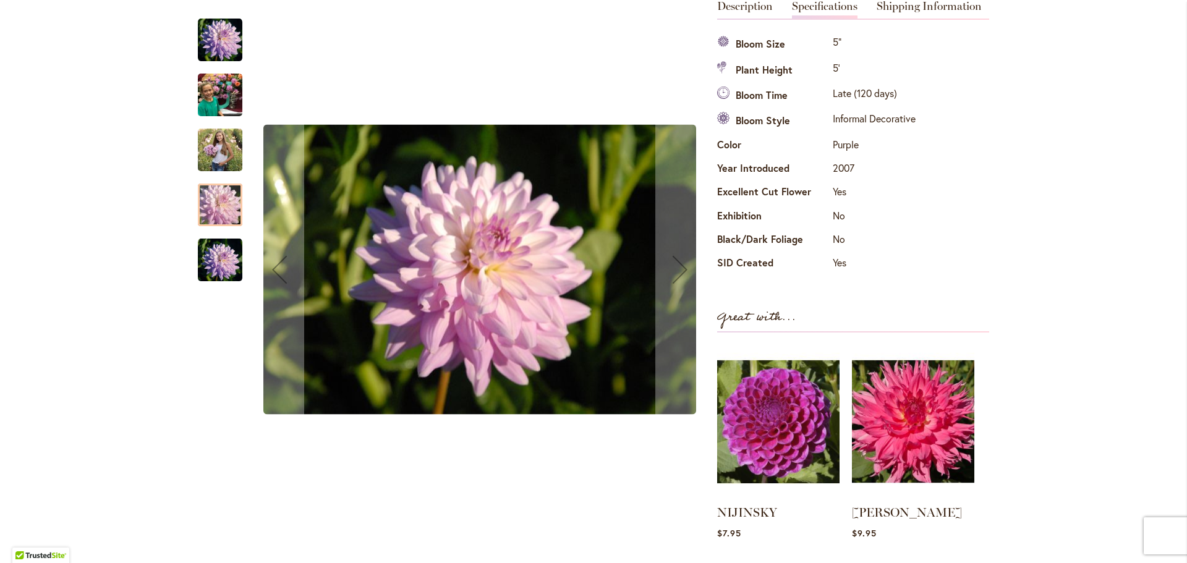
click at [213, 250] on img "JORDAN NICOLE" at bounding box center [220, 260] width 45 height 45
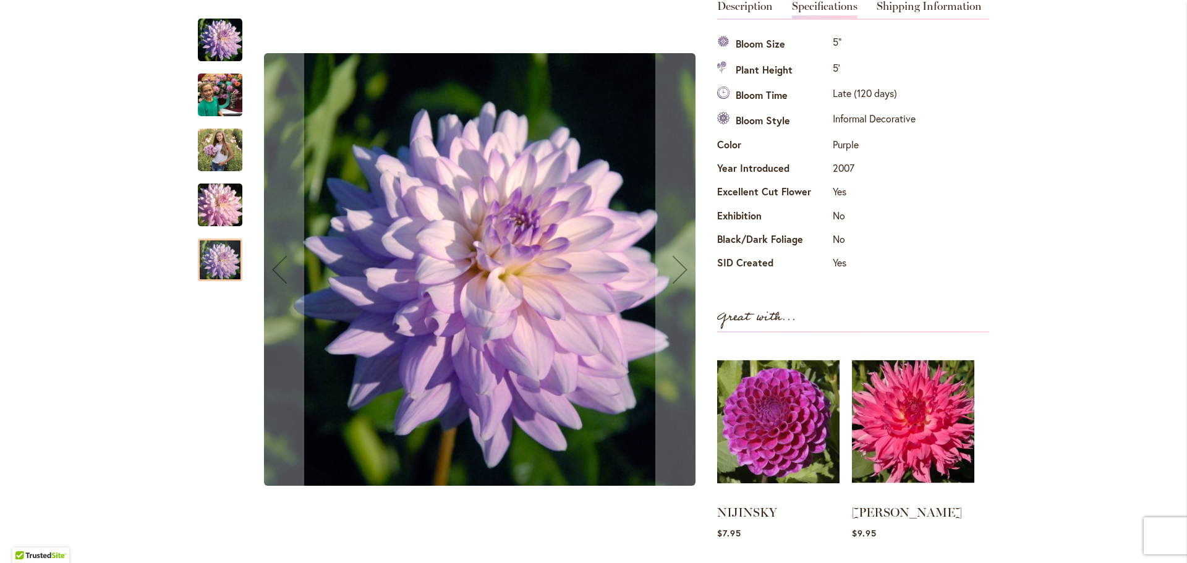
click at [217, 98] on img "JORDAN NICOLE" at bounding box center [220, 95] width 45 height 59
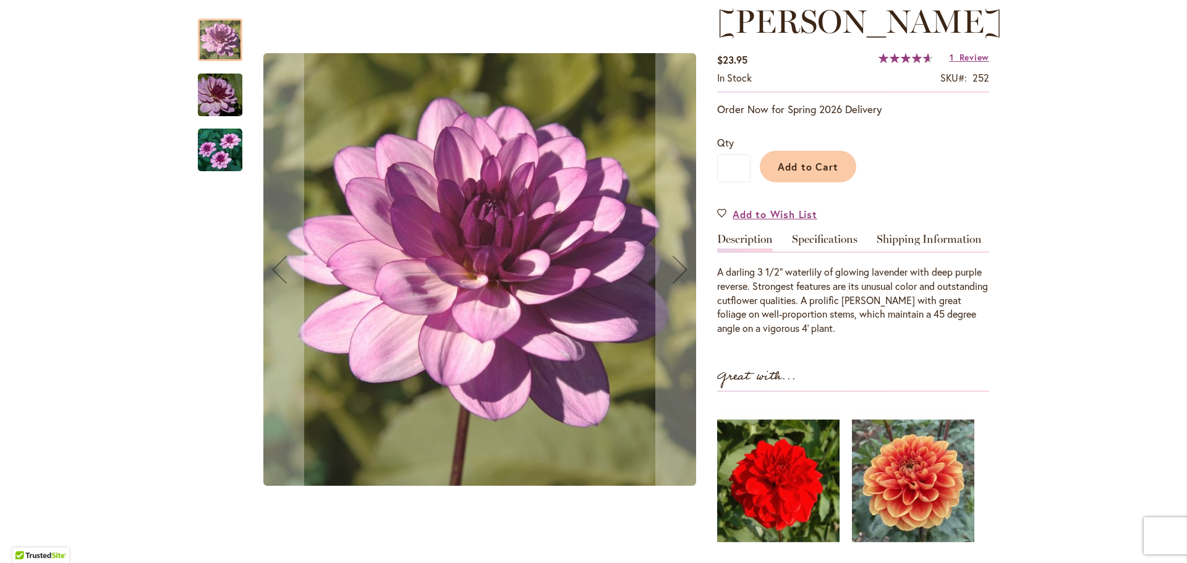
scroll to position [185, 0]
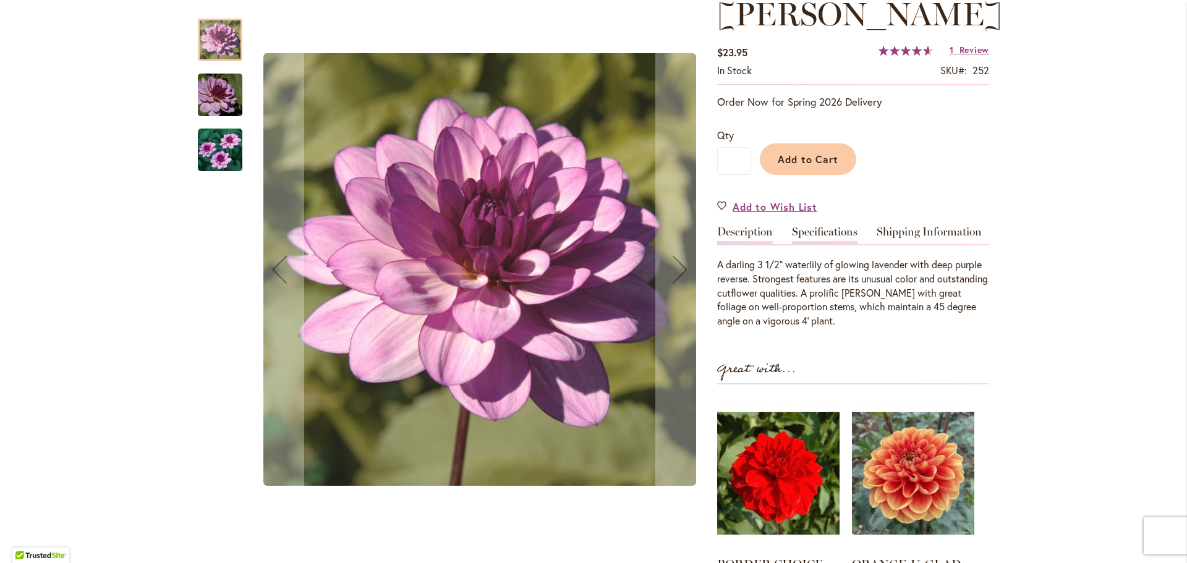
click at [825, 244] on link "Specifications" at bounding box center [825, 235] width 66 height 18
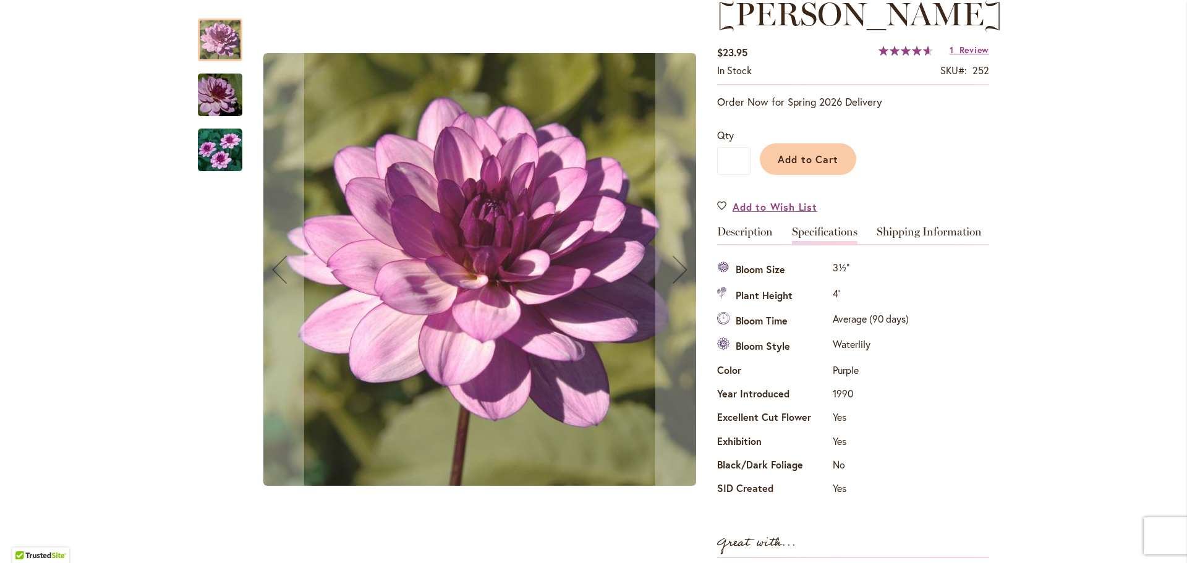
click at [213, 93] on img "LAUREN MICHELE" at bounding box center [220, 95] width 89 height 59
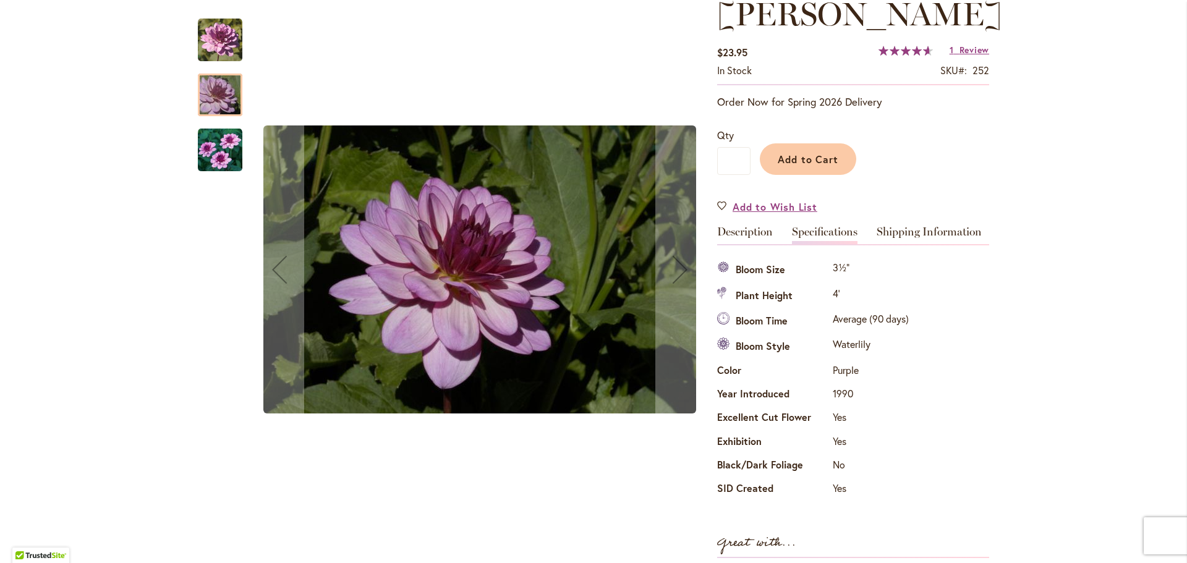
click at [212, 144] on img "LAUREN MICHELE" at bounding box center [220, 150] width 45 height 45
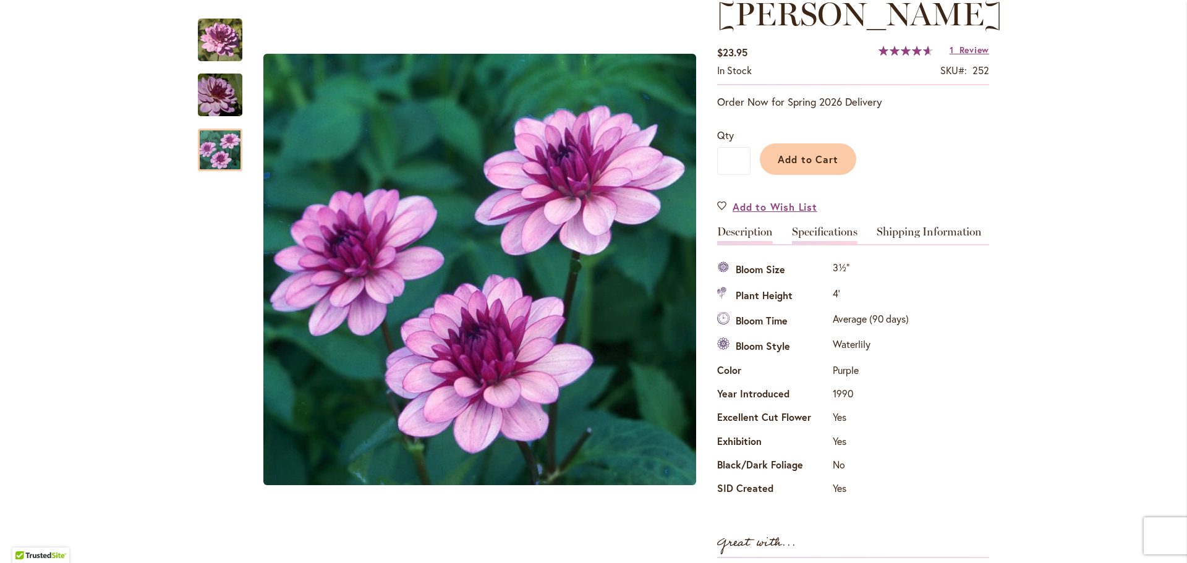
click at [749, 244] on link "Description" at bounding box center [745, 235] width 56 height 18
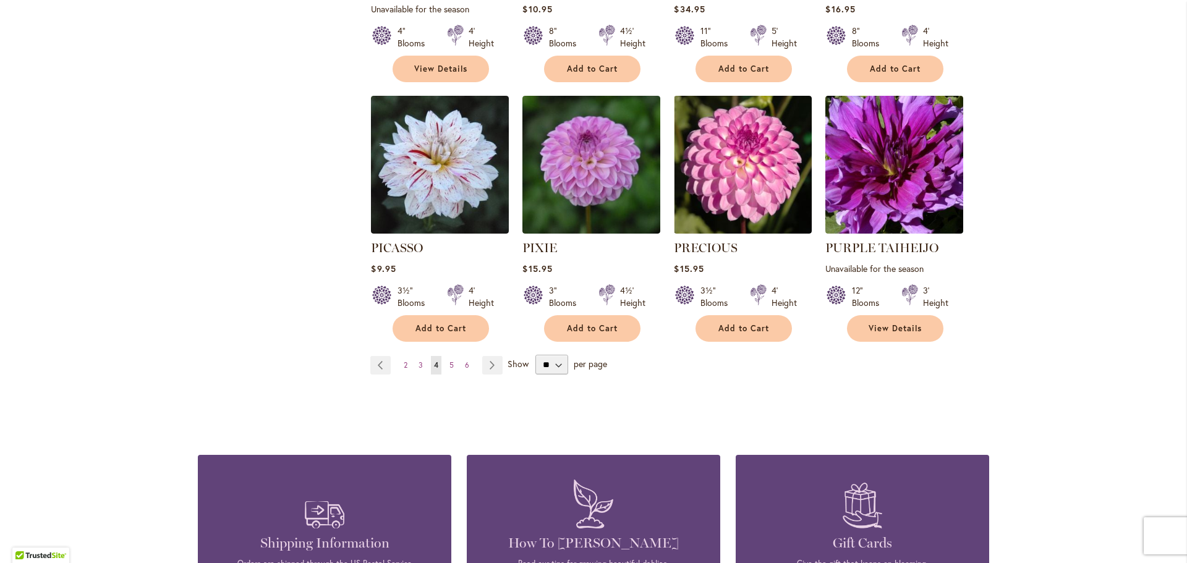
scroll to position [989, 0]
click at [449, 360] on span "5" at bounding box center [451, 364] width 4 height 9
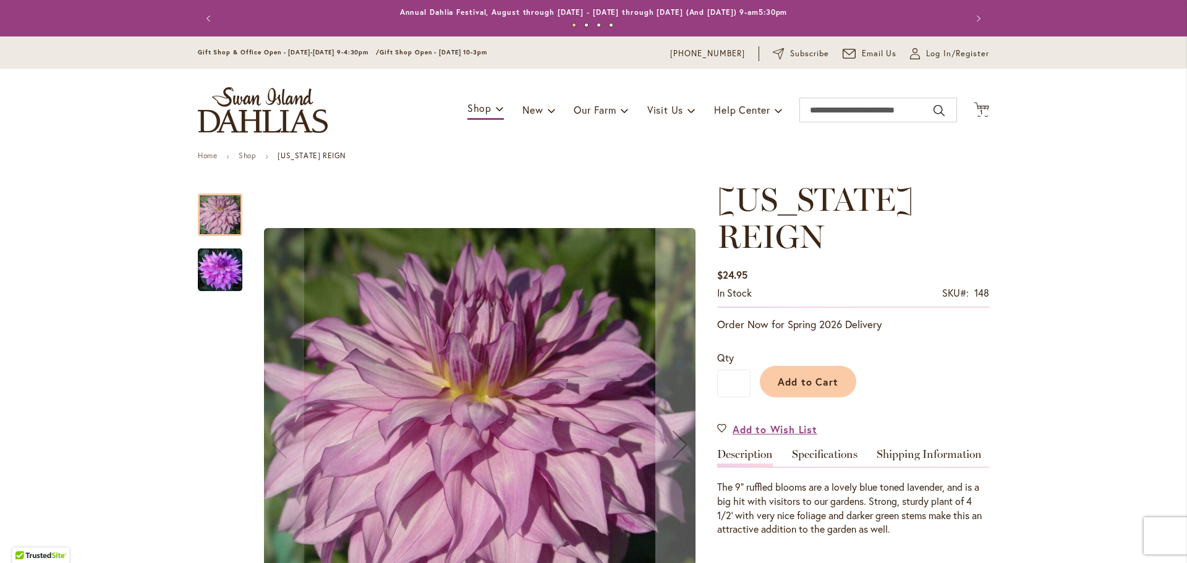
click at [216, 266] on img "OREGON REIGN" at bounding box center [220, 270] width 45 height 45
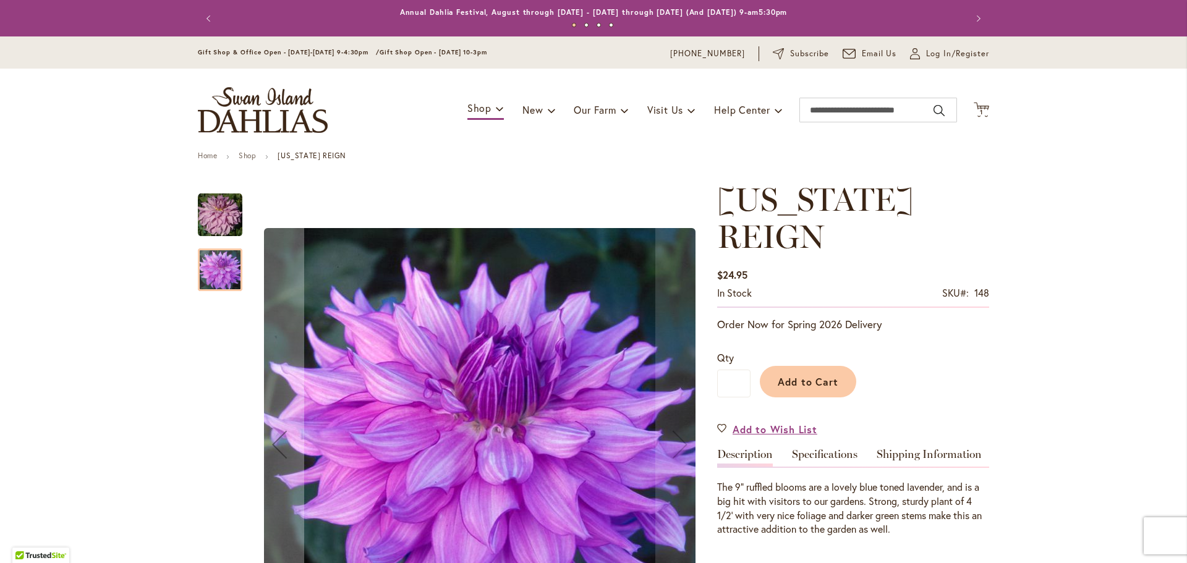
click at [218, 226] on img "OREGON REIGN" at bounding box center [220, 215] width 45 height 45
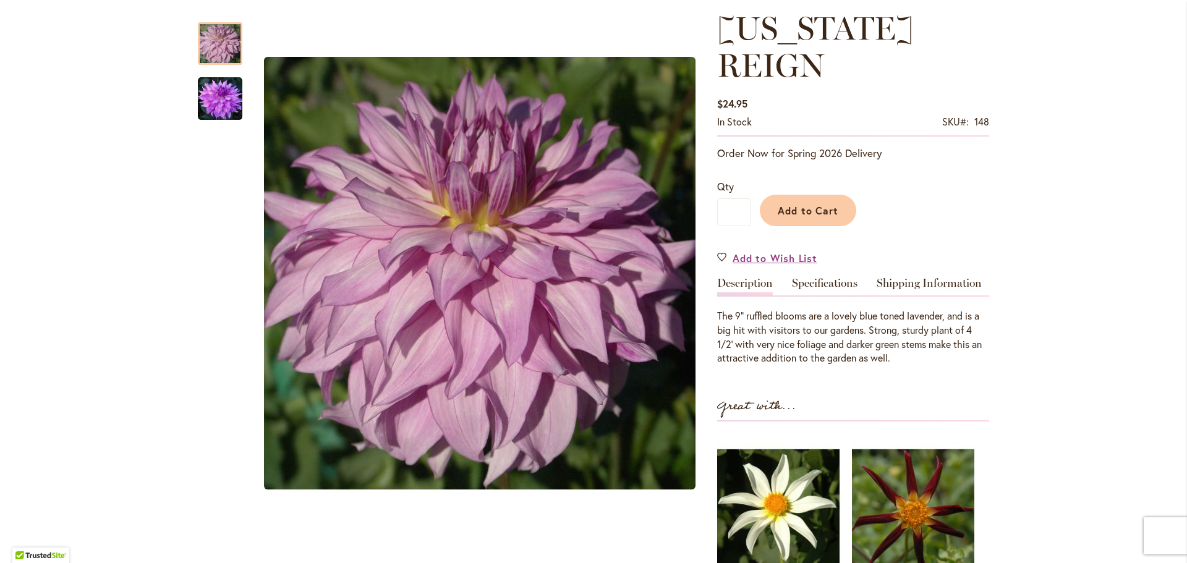
scroll to position [185, 0]
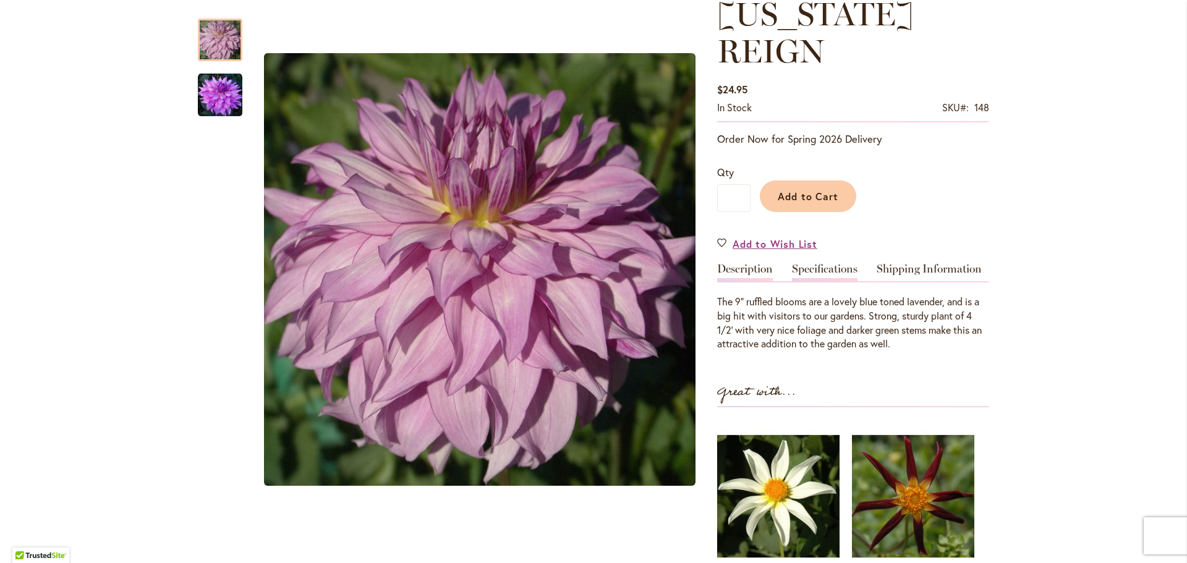
click at [827, 263] on link "Specifications" at bounding box center [825, 272] width 66 height 18
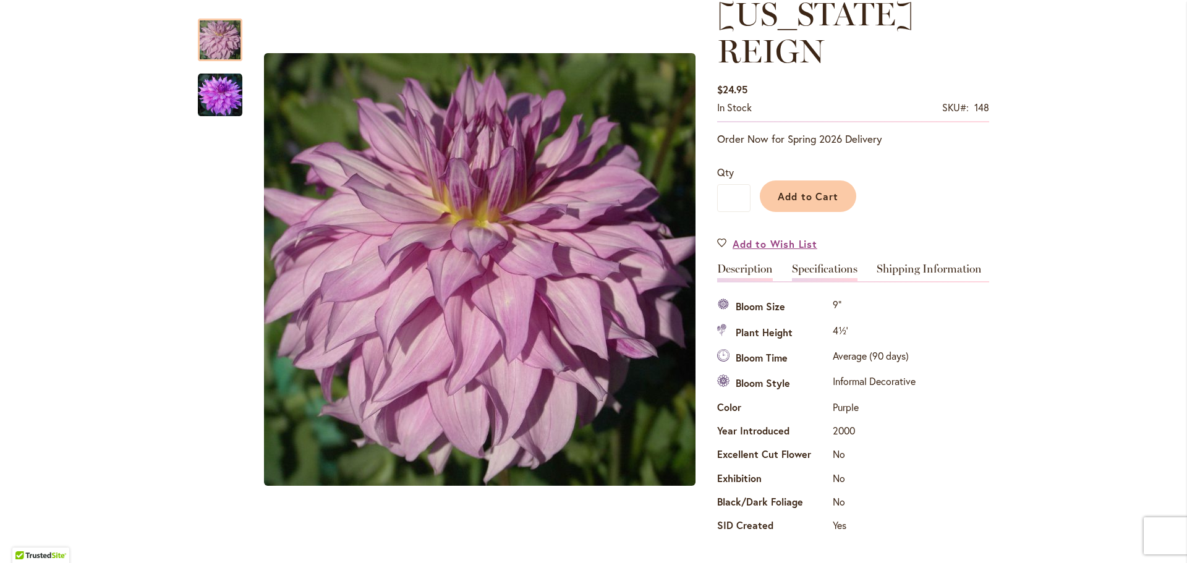
click at [729, 263] on link "Description" at bounding box center [745, 272] width 56 height 18
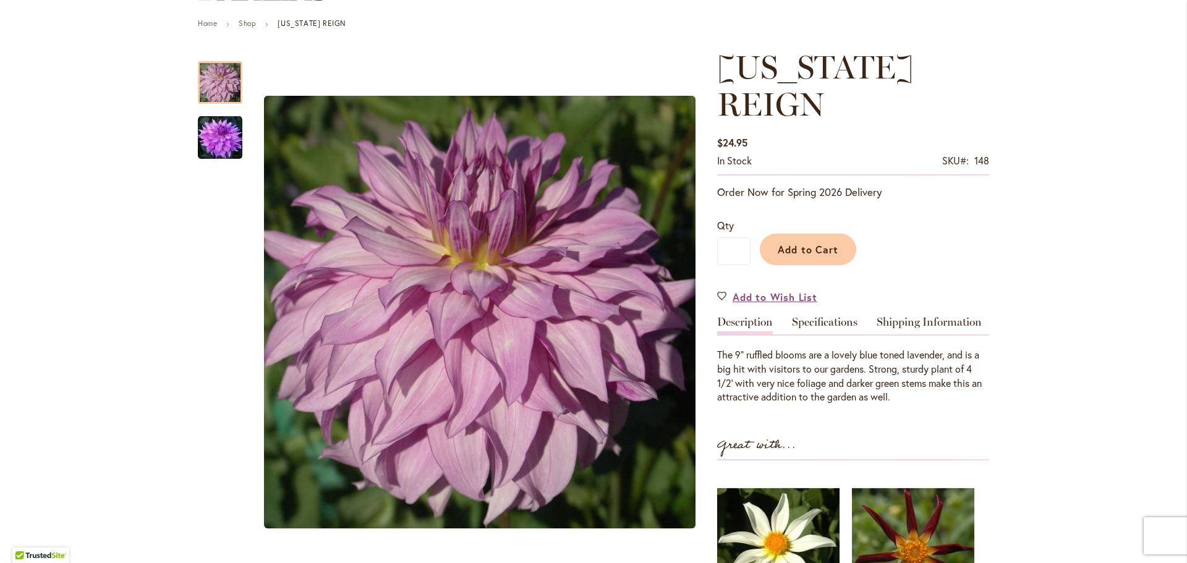
scroll to position [62, 0]
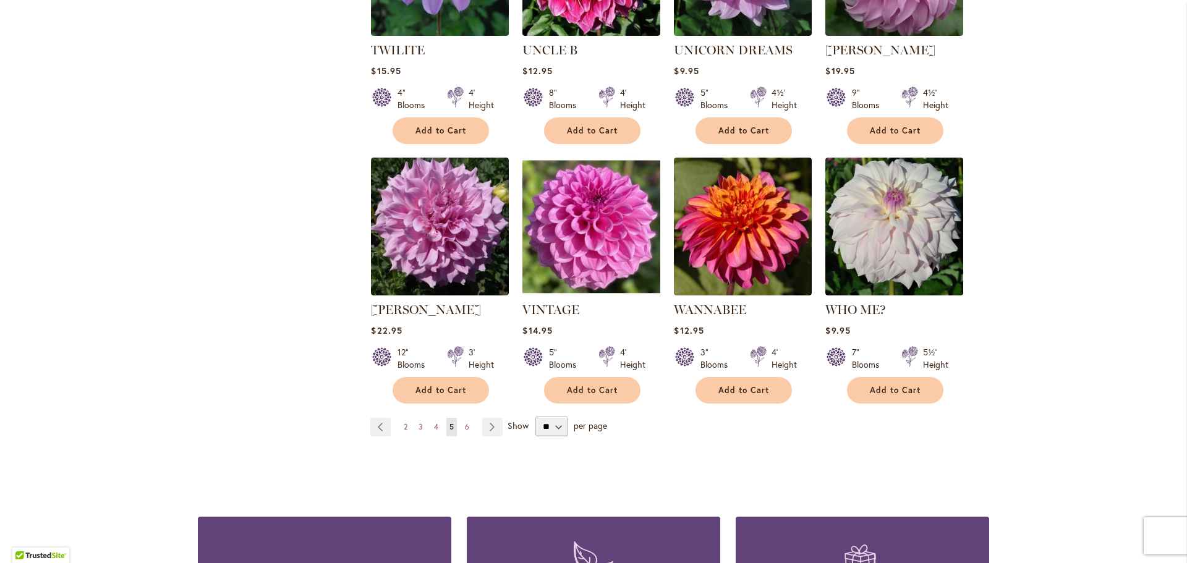
scroll to position [927, 0]
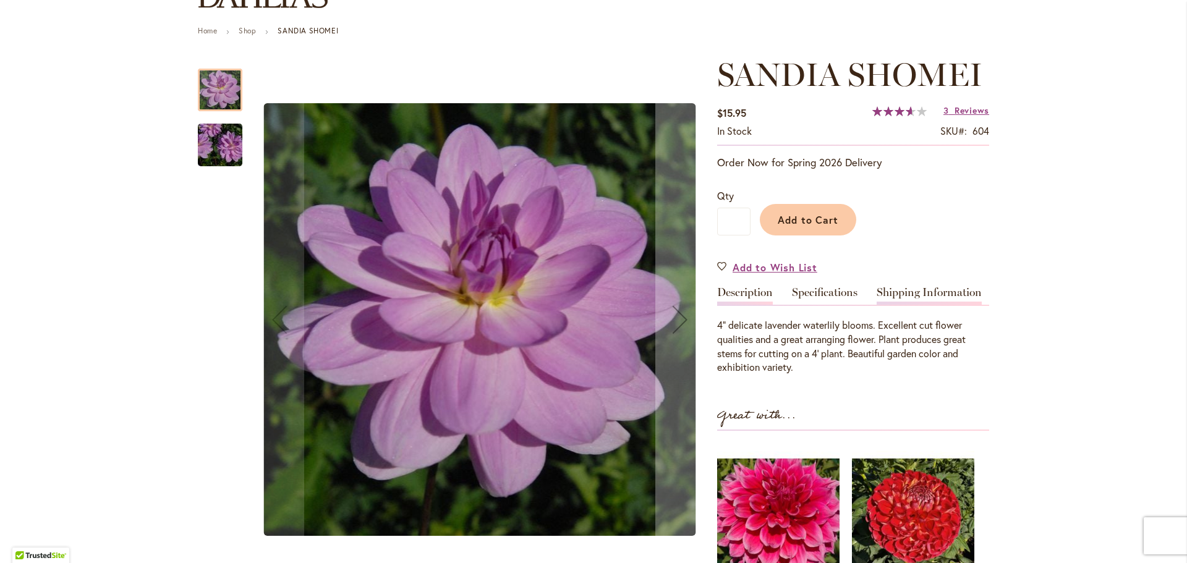
scroll to position [124, 0]
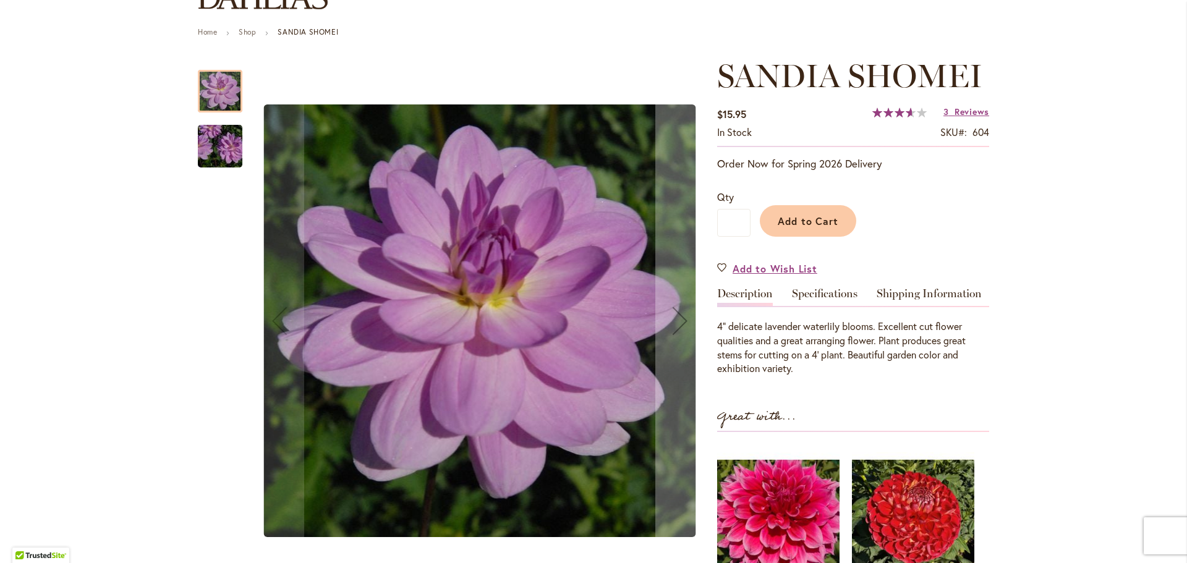
click at [828, 295] on link "Specifications" at bounding box center [825, 297] width 66 height 18
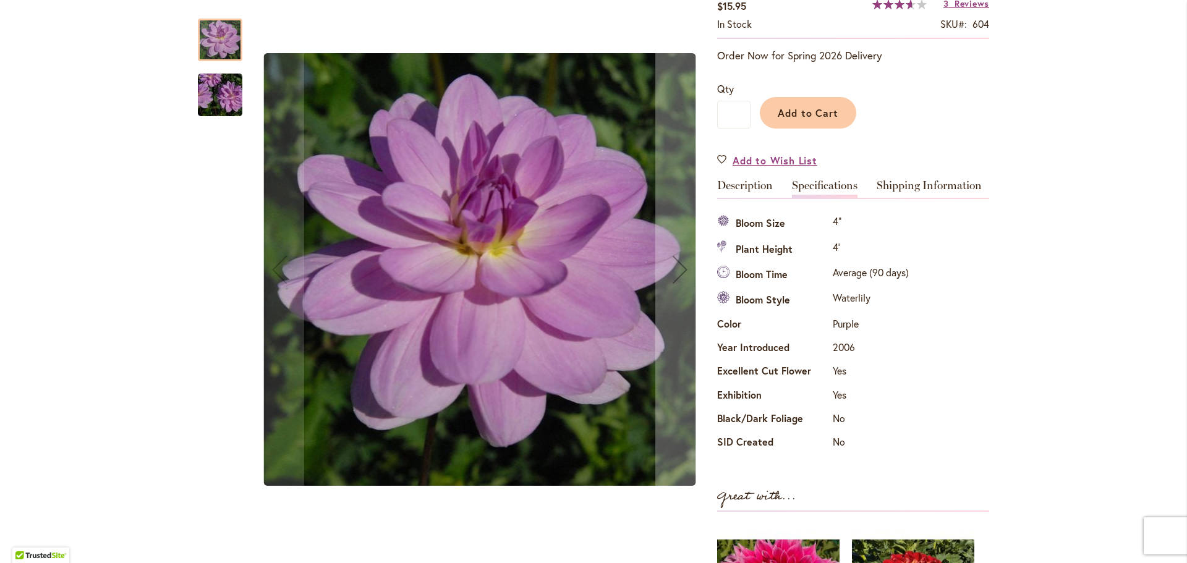
scroll to position [226, 0]
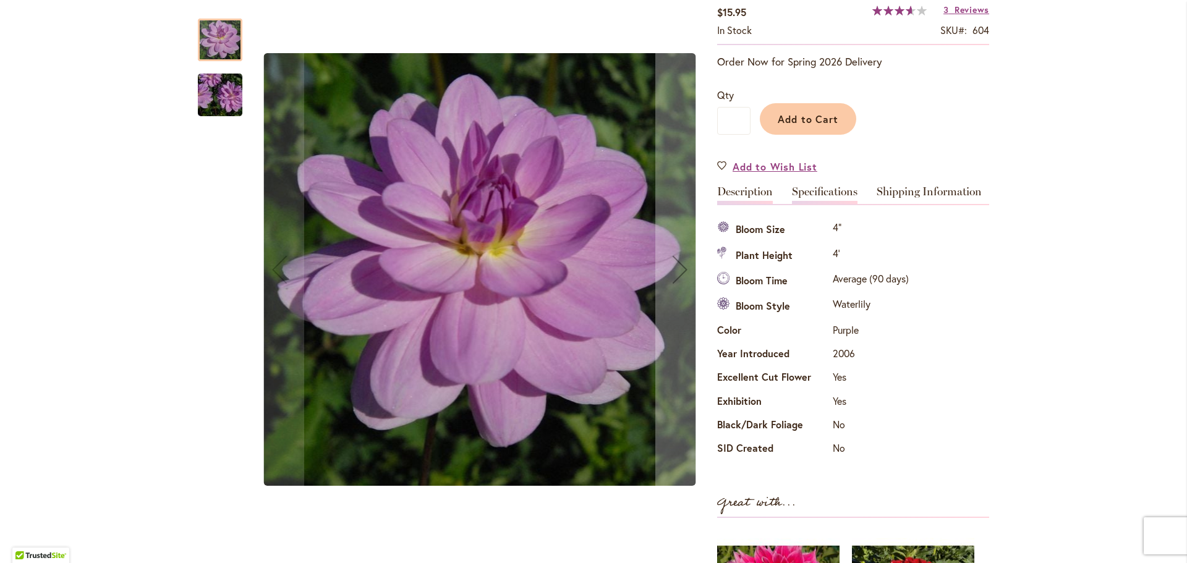
click at [731, 192] on link "Description" at bounding box center [745, 195] width 56 height 18
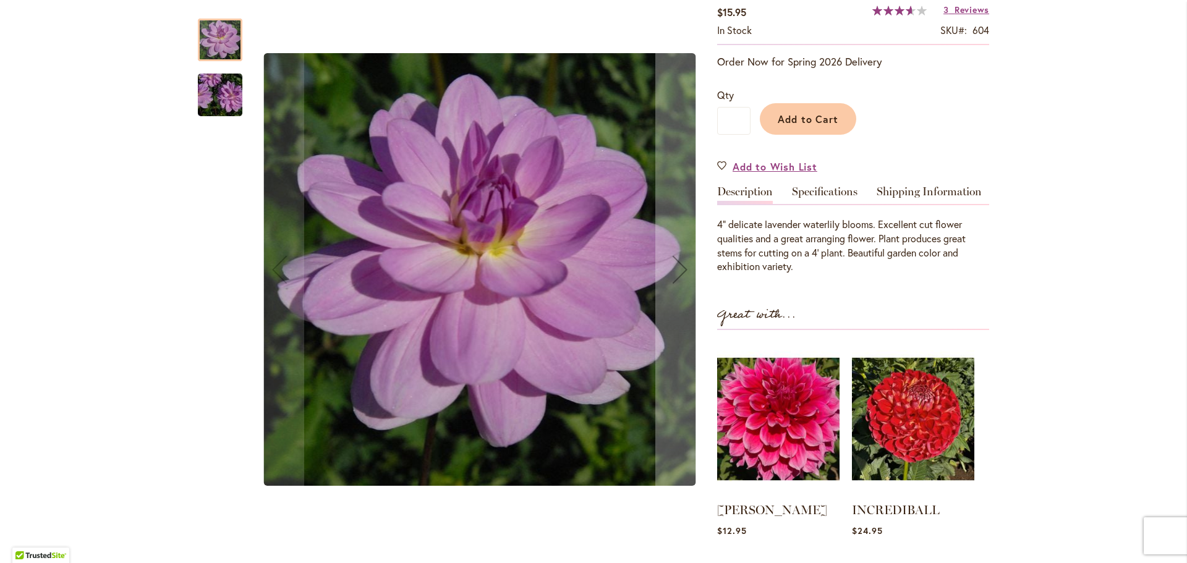
click at [217, 96] on img "SANDIA SHOMEI" at bounding box center [220, 95] width 89 height 59
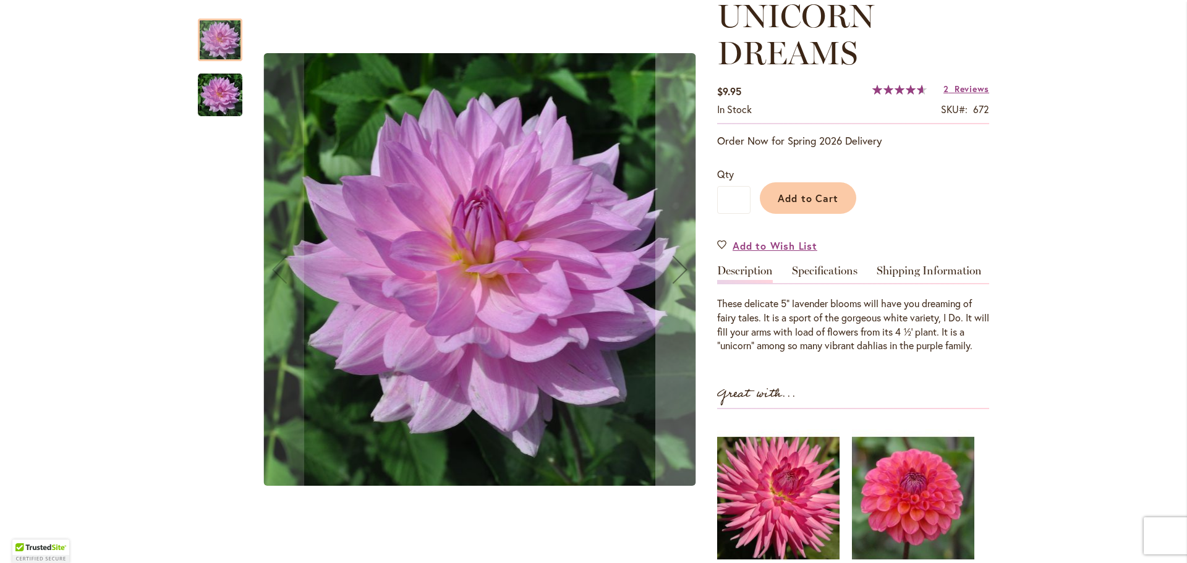
scroll to position [185, 0]
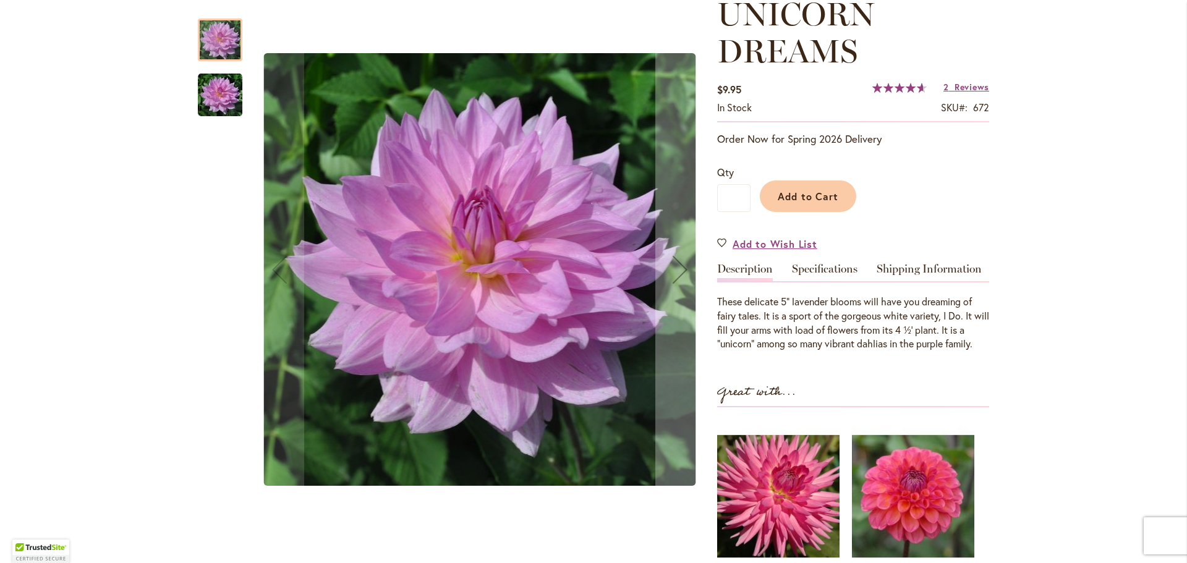
click at [223, 99] on img "UNICORN DREAMS" at bounding box center [220, 95] width 45 height 45
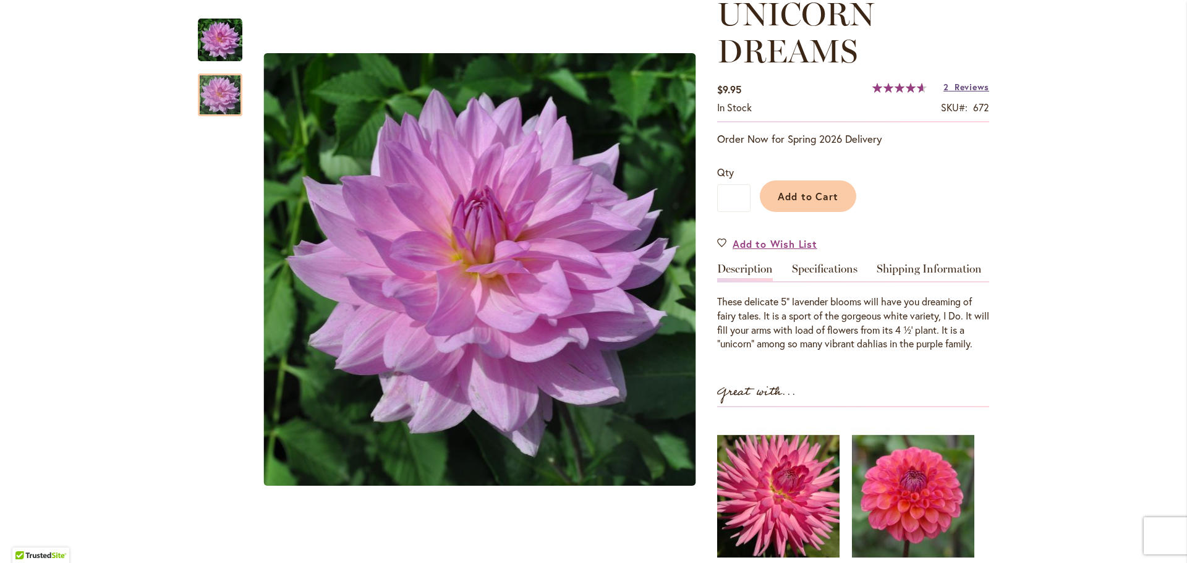
click at [960, 85] on span "Reviews" at bounding box center [971, 87] width 35 height 12
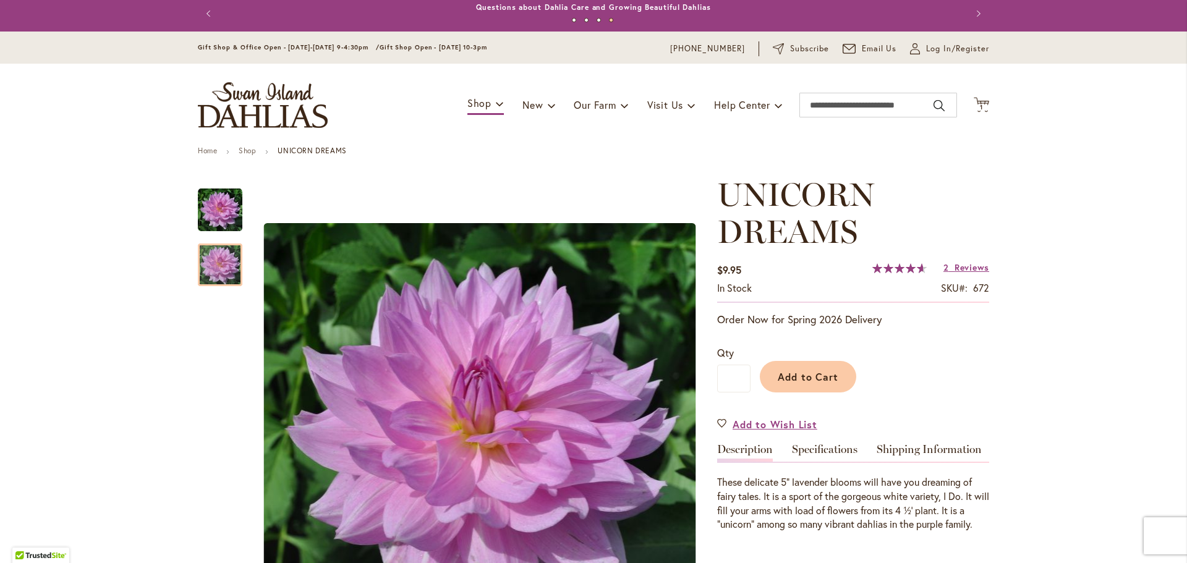
scroll to position [0, 0]
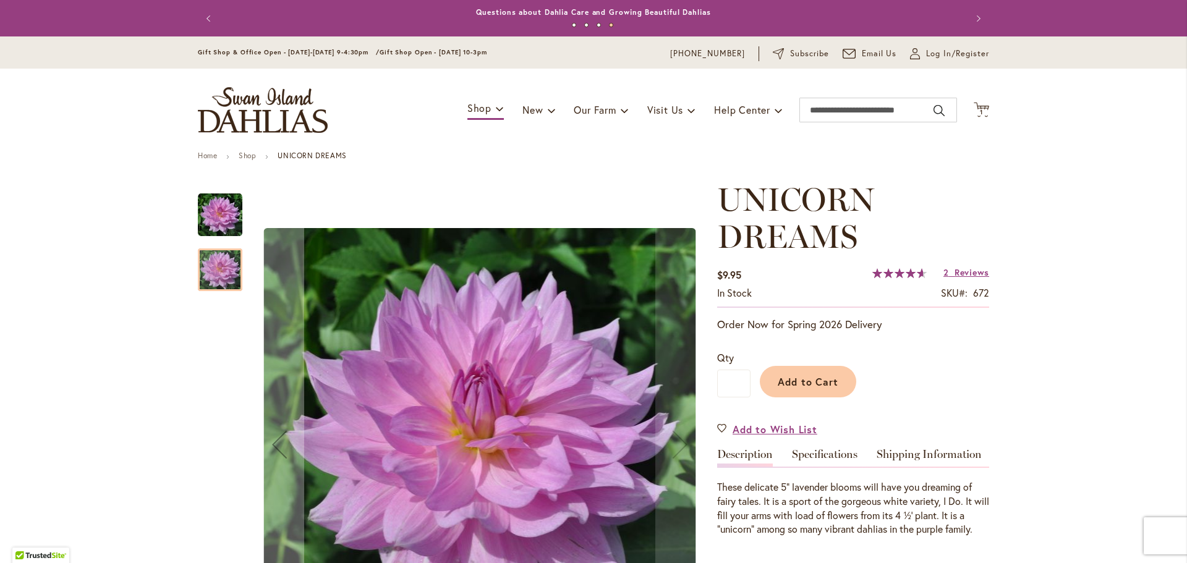
click at [219, 198] on img "UNICORN DREAMS" at bounding box center [220, 215] width 45 height 45
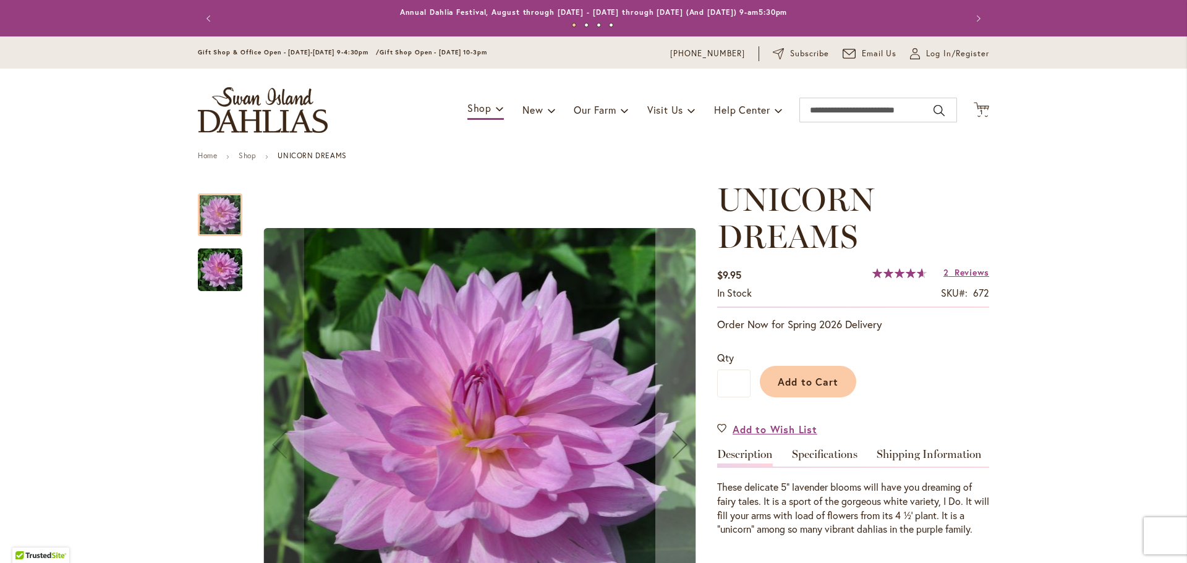
click at [214, 258] on img "UNICORN DREAMS" at bounding box center [220, 270] width 45 height 45
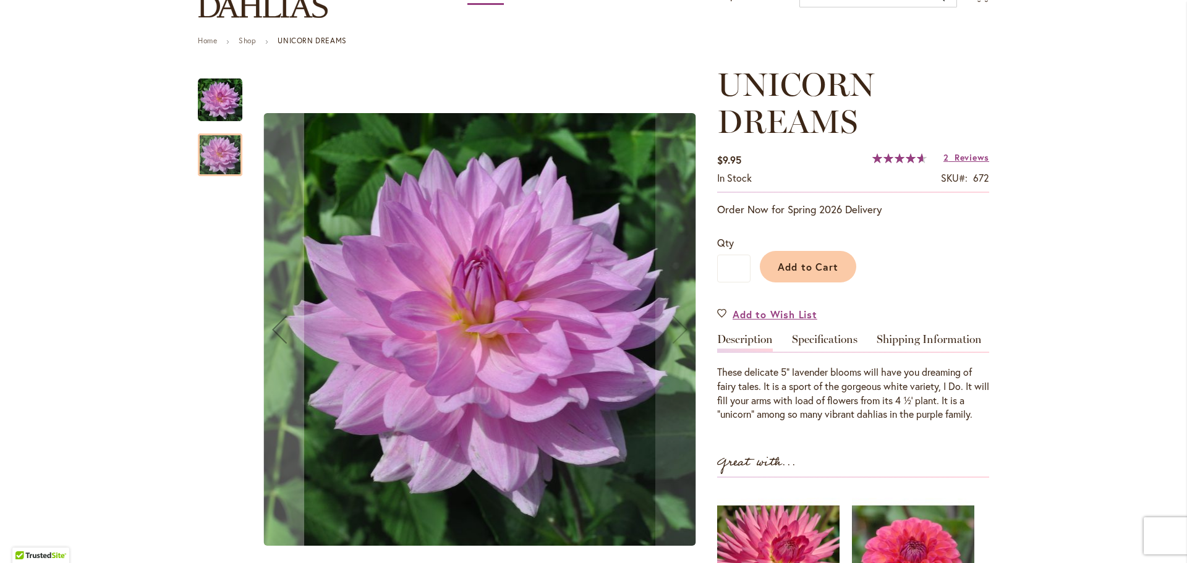
scroll to position [124, 0]
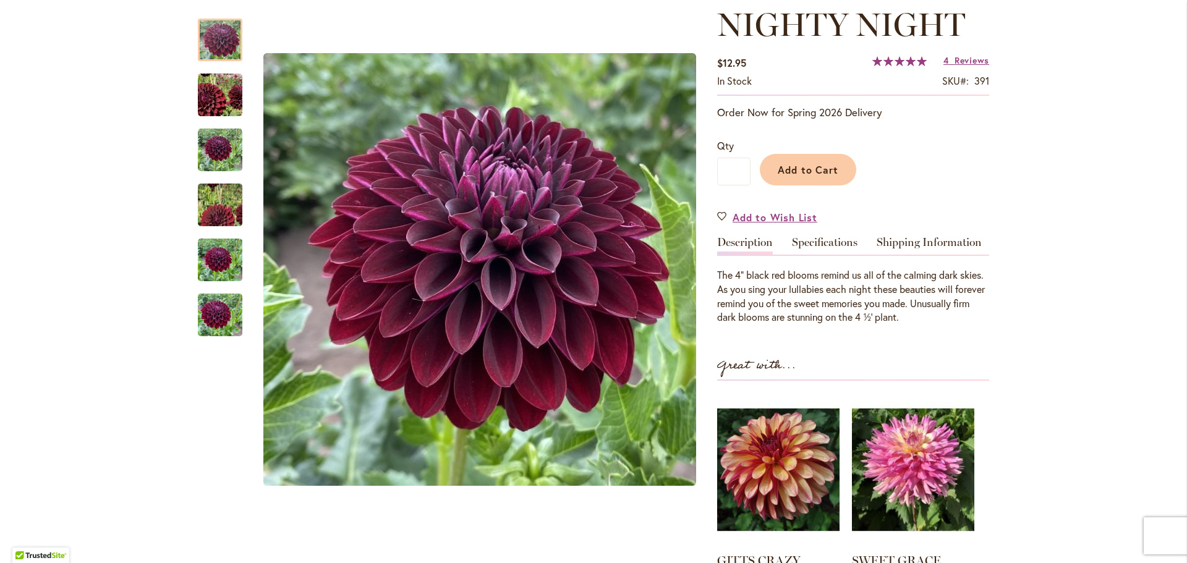
scroll to position [185, 0]
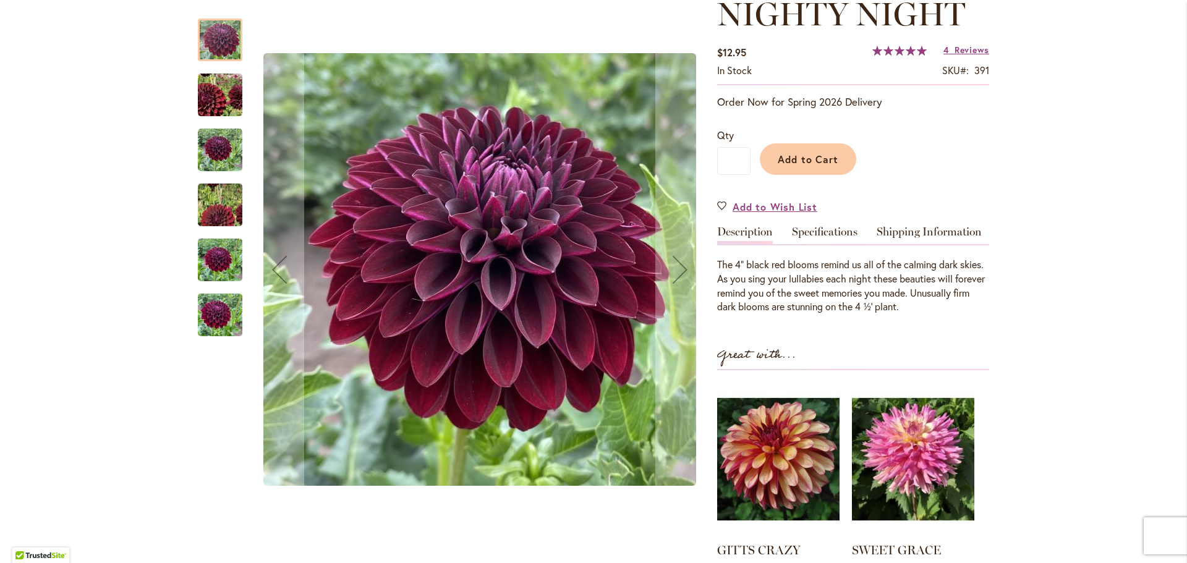
click at [210, 100] on img "Nighty Night" at bounding box center [220, 95] width 88 height 85
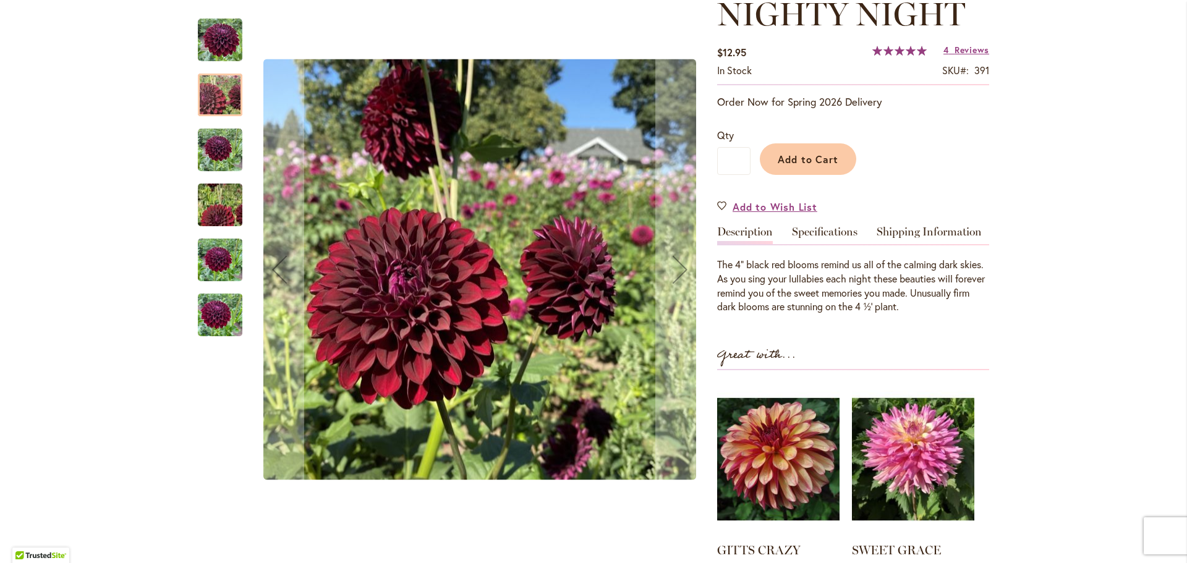
click at [224, 157] on img "Nighty Night" at bounding box center [220, 150] width 45 height 45
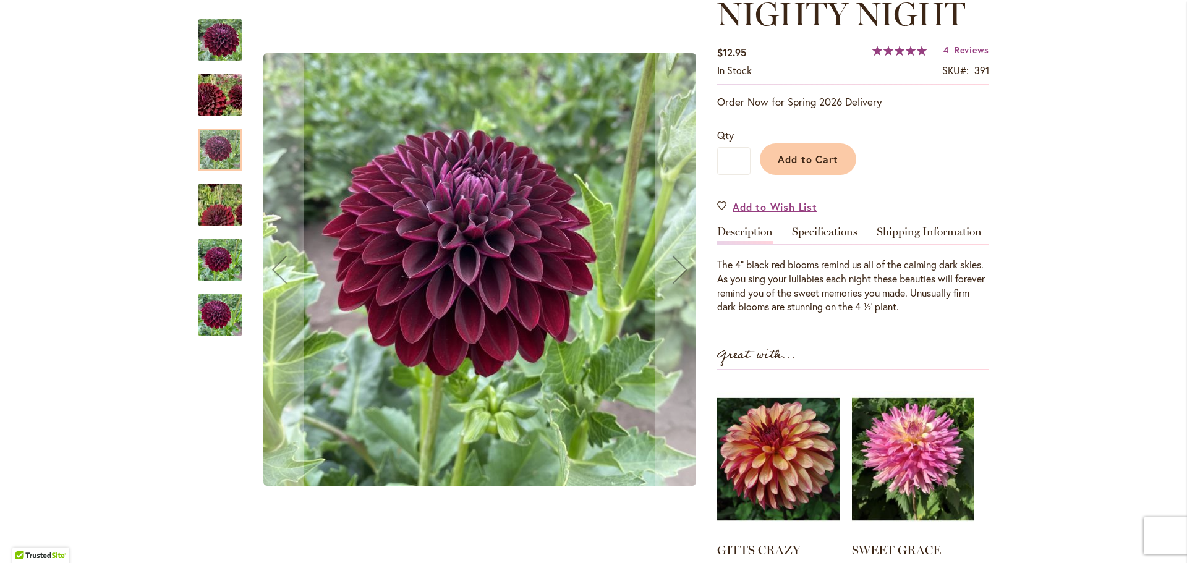
click at [219, 210] on img "Nighty Night" at bounding box center [220, 205] width 89 height 80
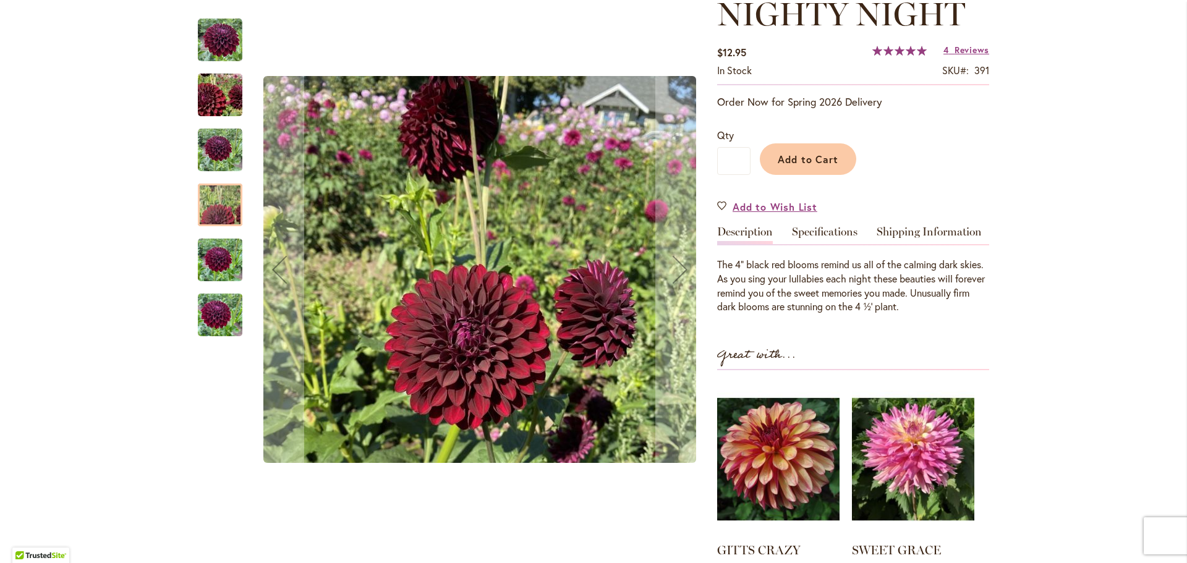
click at [231, 264] on img "Nighty Night" at bounding box center [220, 260] width 45 height 59
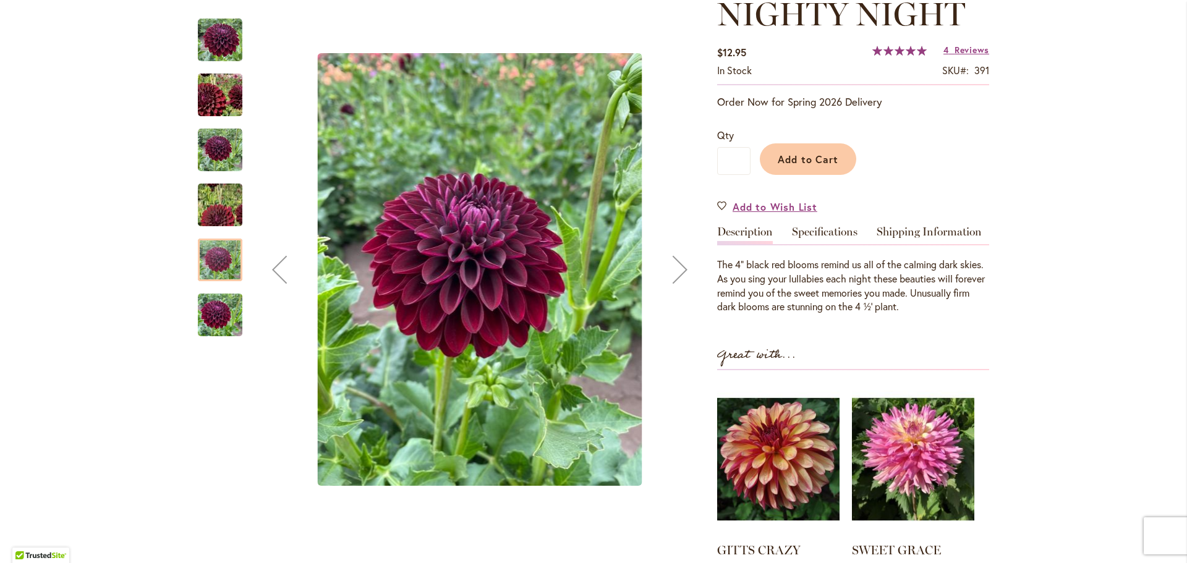
click at [226, 320] on img "Nighty Night" at bounding box center [220, 315] width 45 height 59
